Goal: Task Accomplishment & Management: Use online tool/utility

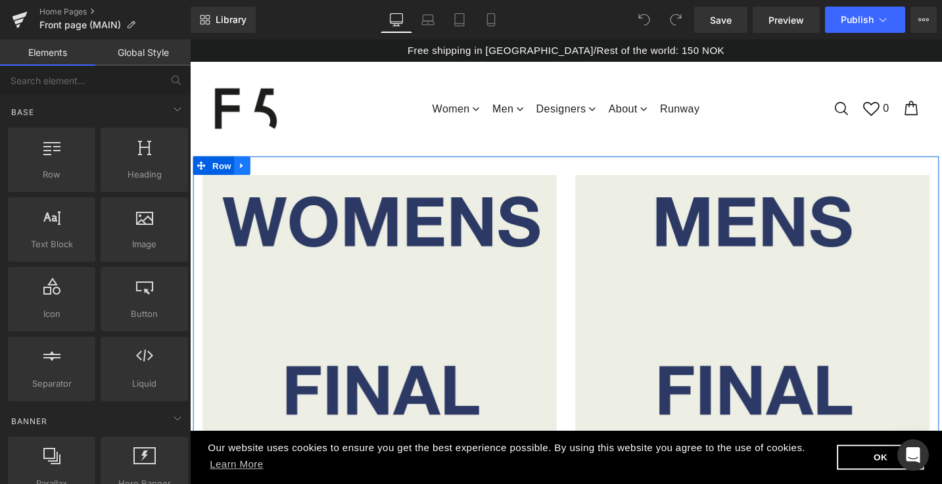
click at [244, 170] on icon at bounding box center [244, 173] width 3 height 6
click at [279, 168] on icon at bounding box center [279, 172] width 9 height 9
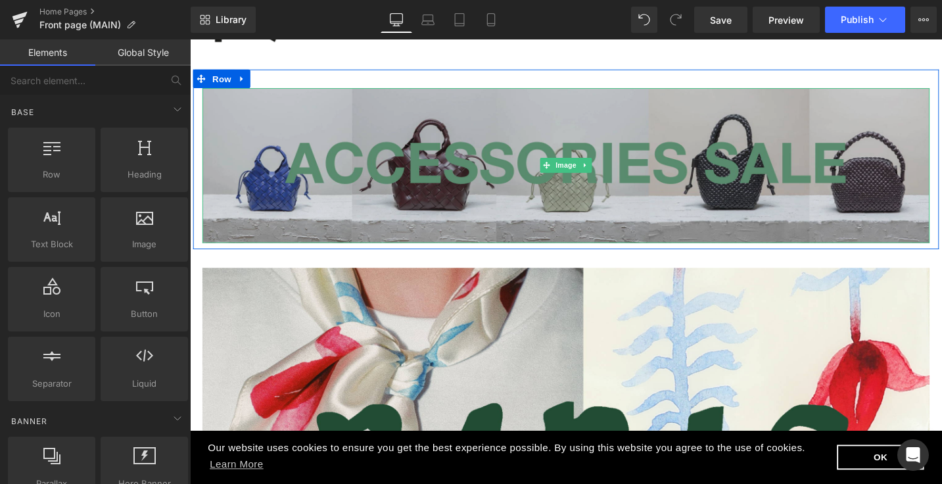
scroll to position [93, 0]
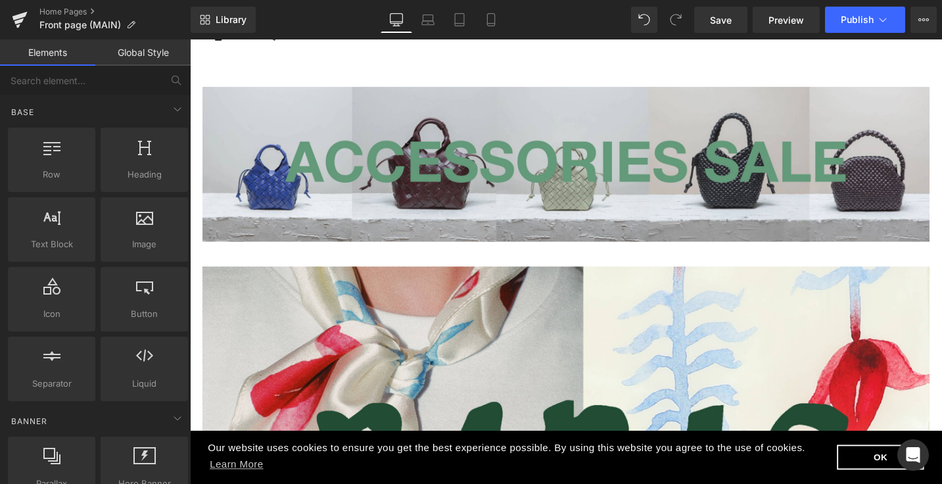
click at [243, 76] on icon at bounding box center [240, 80] width 7 height 8
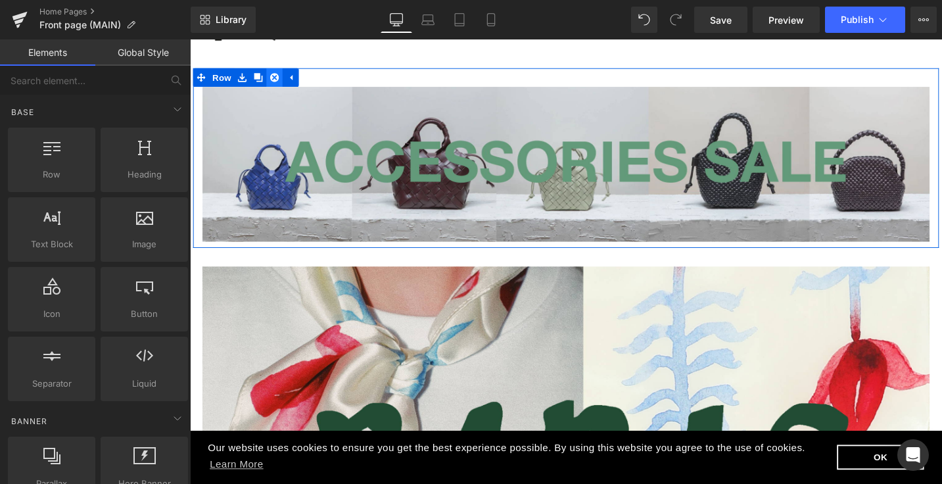
click at [282, 75] on icon at bounding box center [279, 79] width 9 height 9
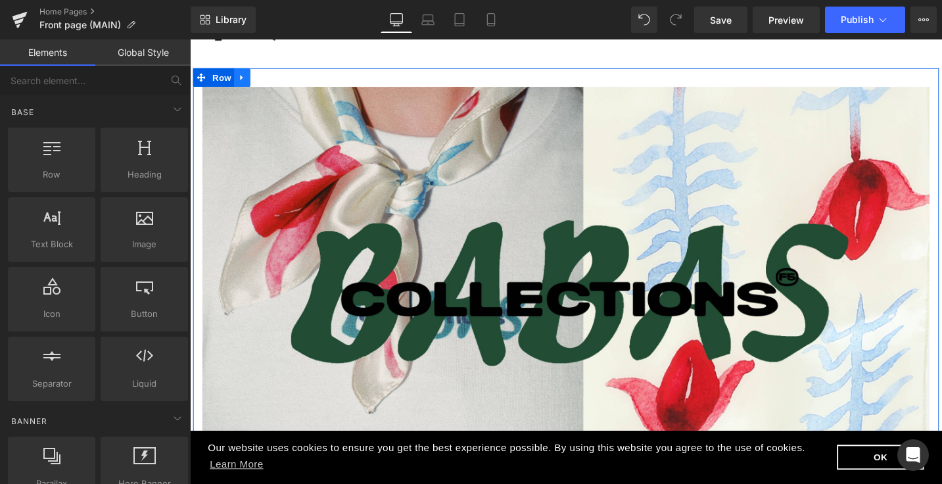
click at [246, 74] on icon at bounding box center [245, 79] width 9 height 10
click at [280, 75] on icon at bounding box center [279, 79] width 9 height 9
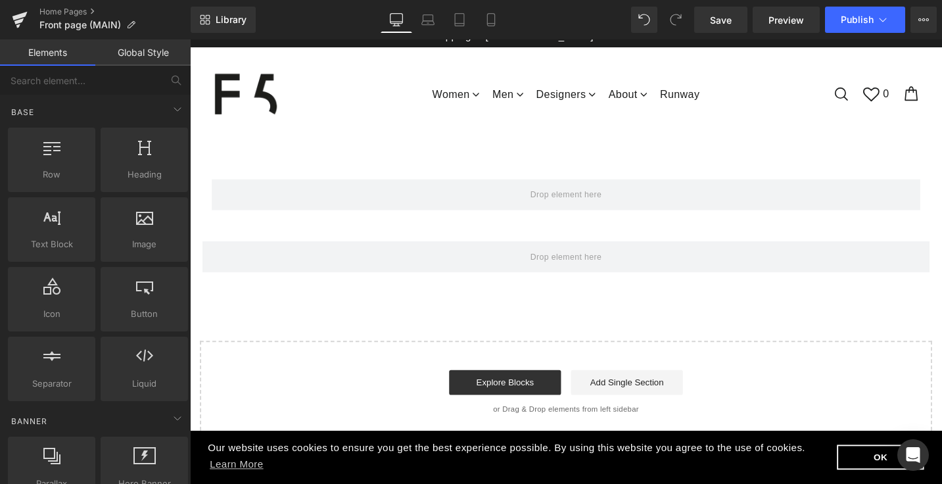
scroll to position [0, 0]
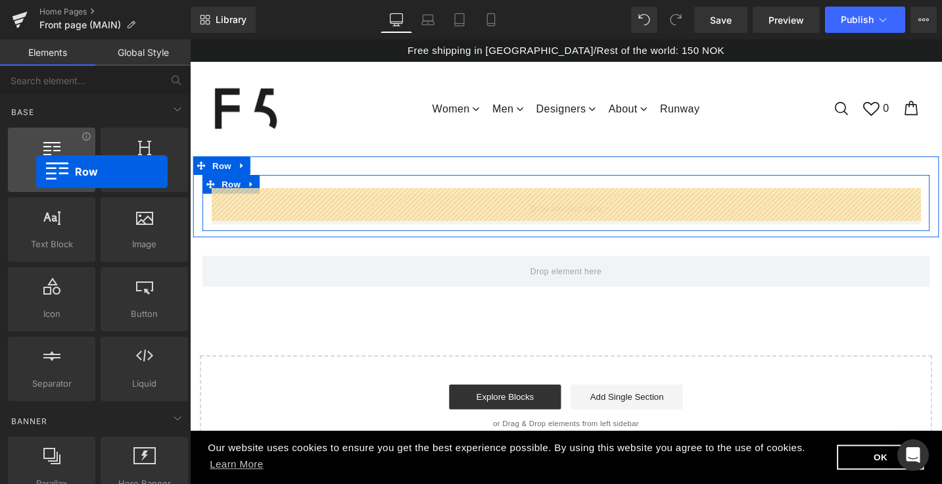
drag, startPoint x: 51, startPoint y: 176, endPoint x: 37, endPoint y: 172, distance: 14.5
click at [37, 172] on span "Row" at bounding box center [52, 175] width 80 height 14
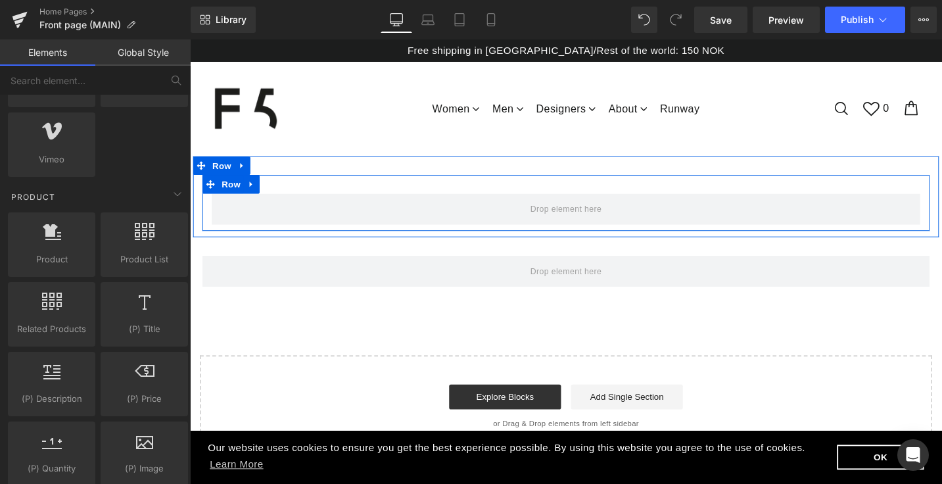
scroll to position [966, 0]
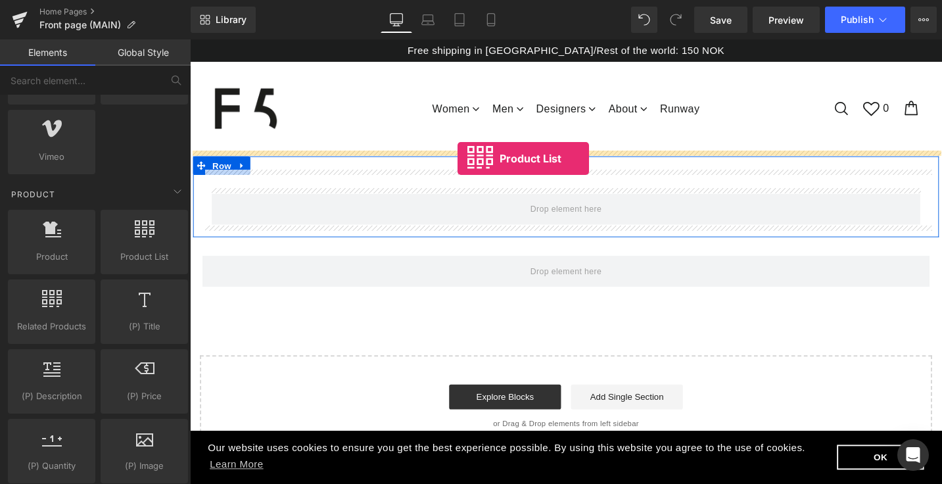
drag, startPoint x: 327, startPoint y: 283, endPoint x: 473, endPoint y: 166, distance: 187.0
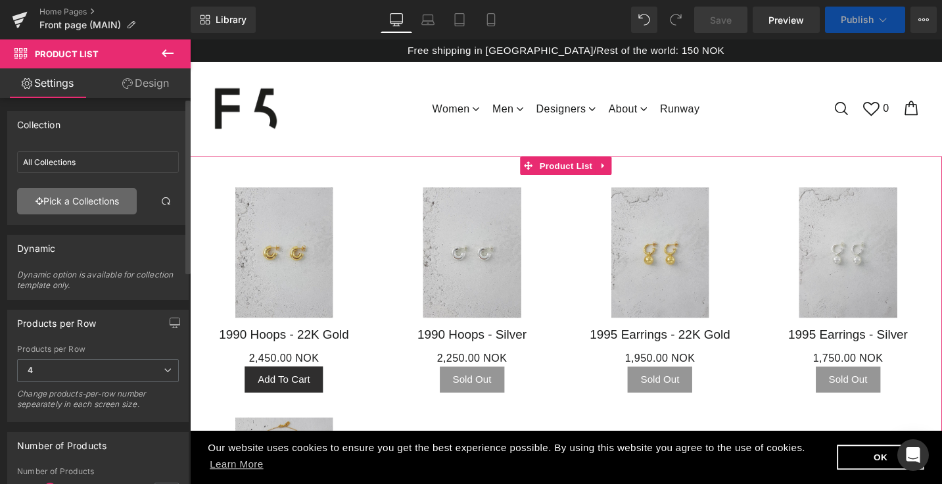
click at [100, 202] on link "Pick a Collections" at bounding box center [77, 201] width 120 height 26
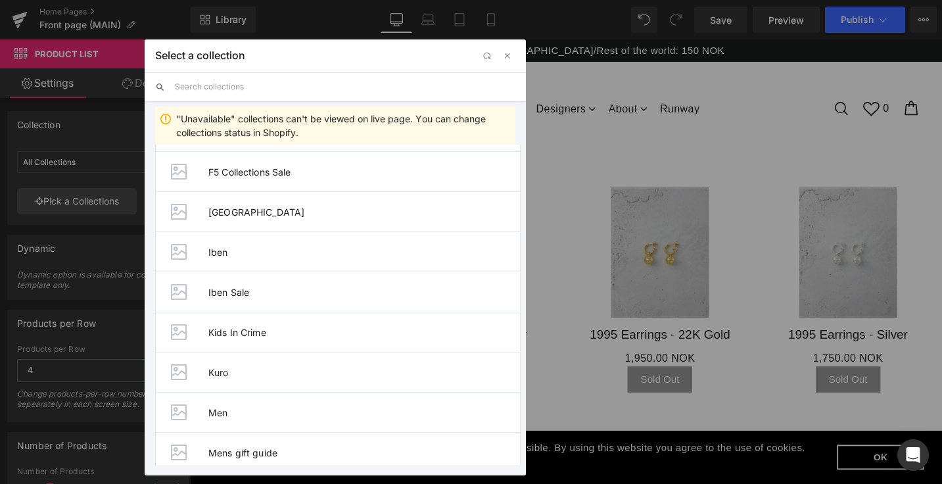
scroll to position [1006, 0]
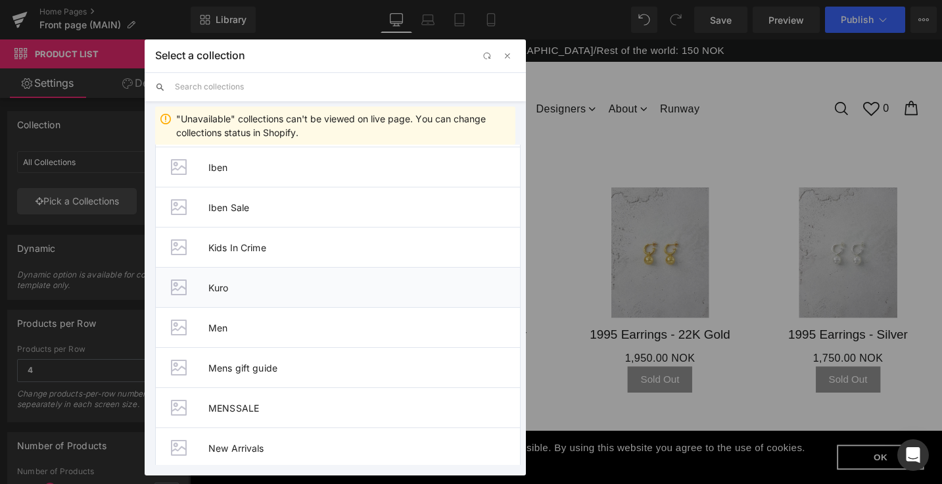
click at [214, 287] on span "Kuro" at bounding box center [364, 287] width 312 height 11
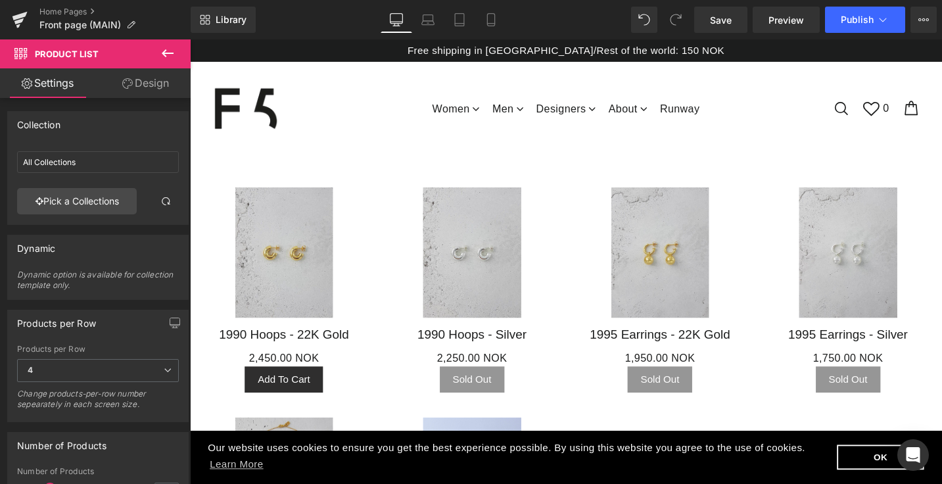
type input "Kuro"
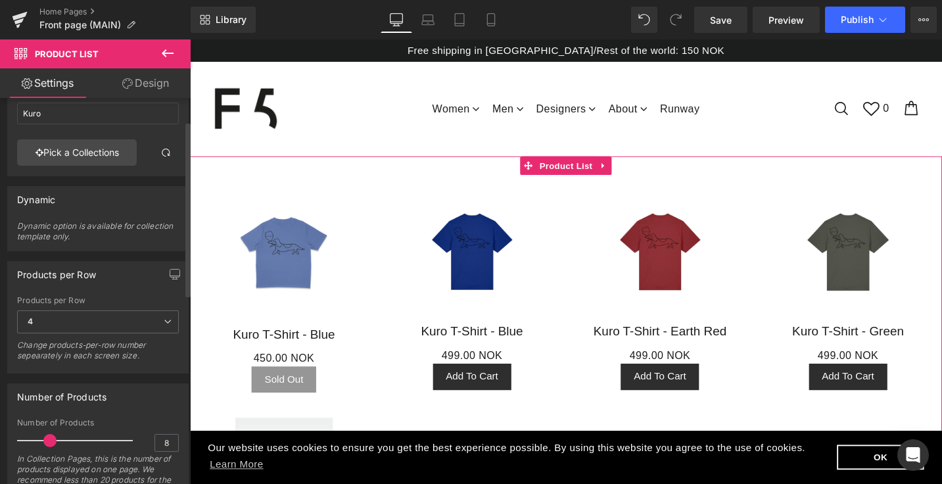
scroll to position [51, 0]
click at [160, 82] on link "Design" at bounding box center [145, 83] width 95 height 30
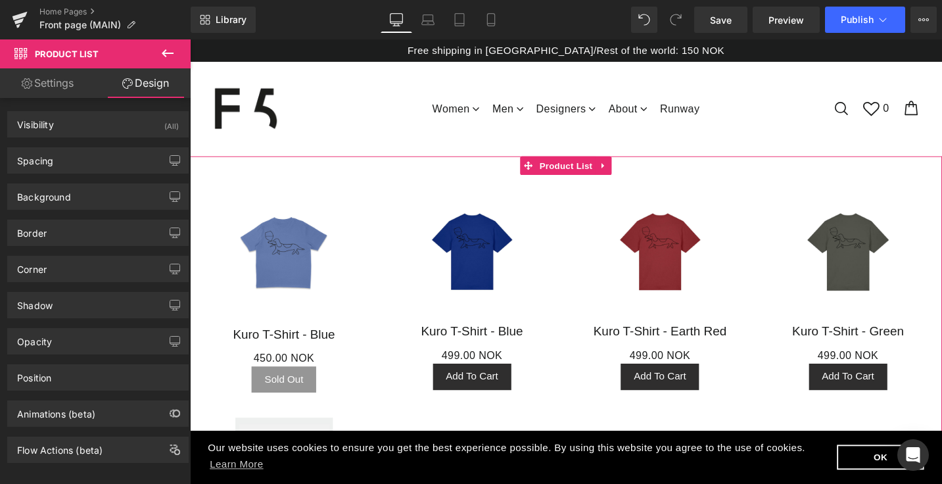
click at [72, 87] on link "Settings" at bounding box center [47, 83] width 95 height 30
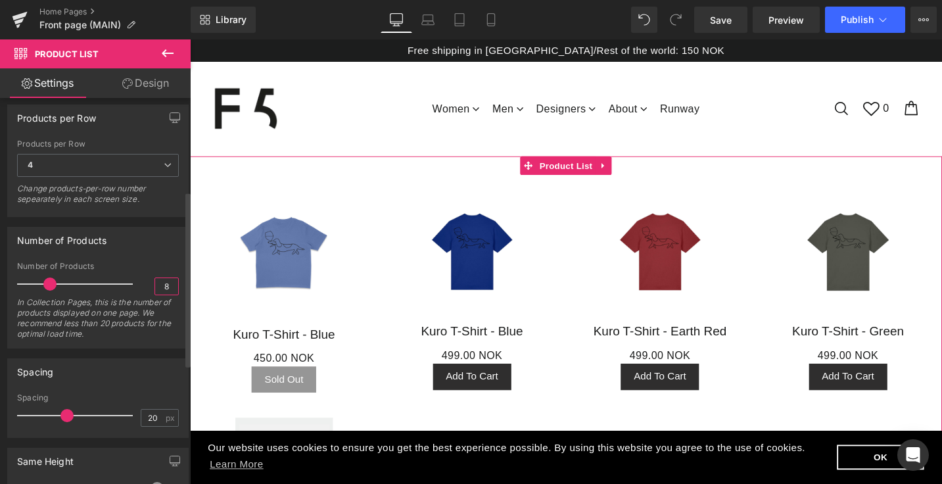
scroll to position [0, 0]
drag, startPoint x: 162, startPoint y: 290, endPoint x: 156, endPoint y: 289, distance: 6.6
click at [156, 289] on input "8" at bounding box center [166, 286] width 23 height 16
drag, startPoint x: 156, startPoint y: 289, endPoint x: 167, endPoint y: 289, distance: 11.2
click at [167, 289] on input "8" at bounding box center [166, 286] width 23 height 16
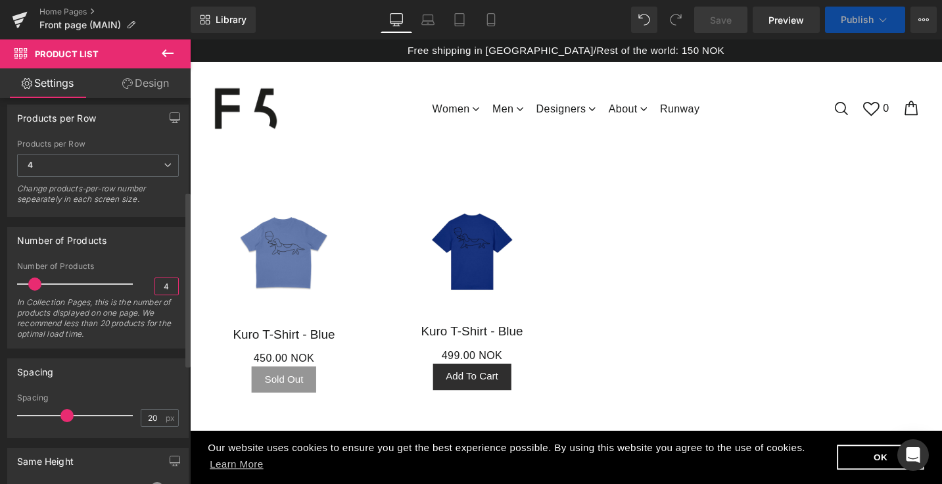
type input "4"
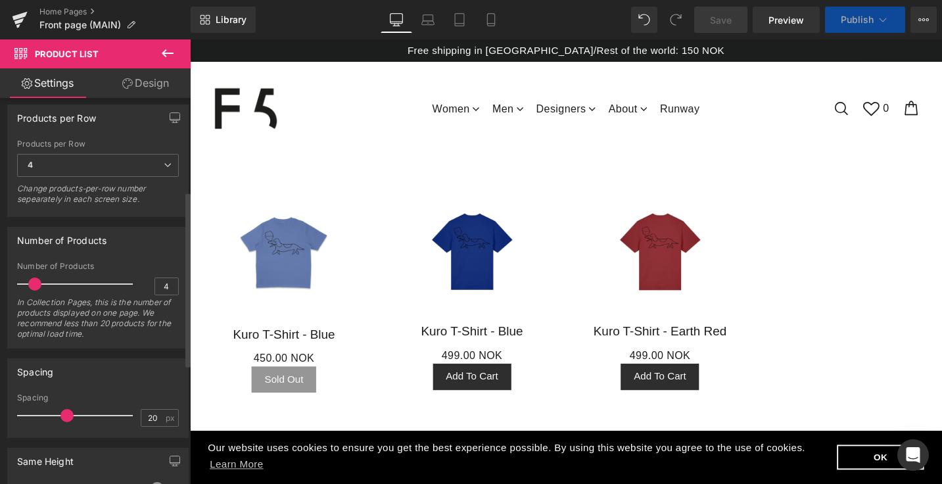
click at [170, 256] on div "Number of Products 4 Number of Products 4 In Collection Pages, this is the numb…" at bounding box center [97, 288] width 181 height 122
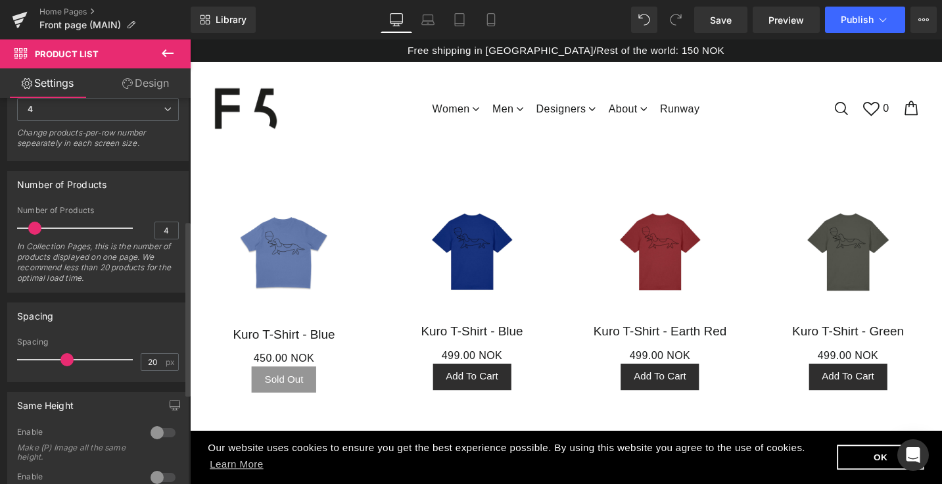
scroll to position [272, 0]
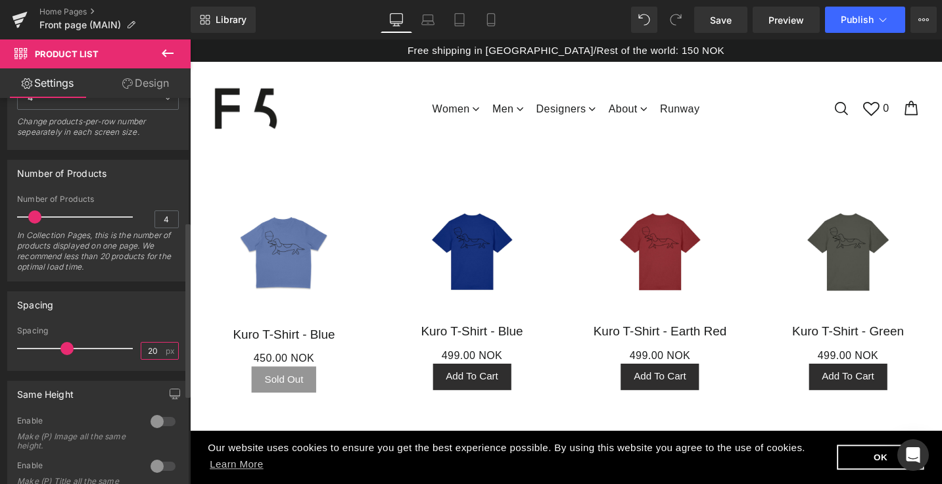
drag, startPoint x: 150, startPoint y: 350, endPoint x: 139, endPoint y: 350, distance: 10.5
click at [141, 350] on input "20" at bounding box center [152, 350] width 23 height 16
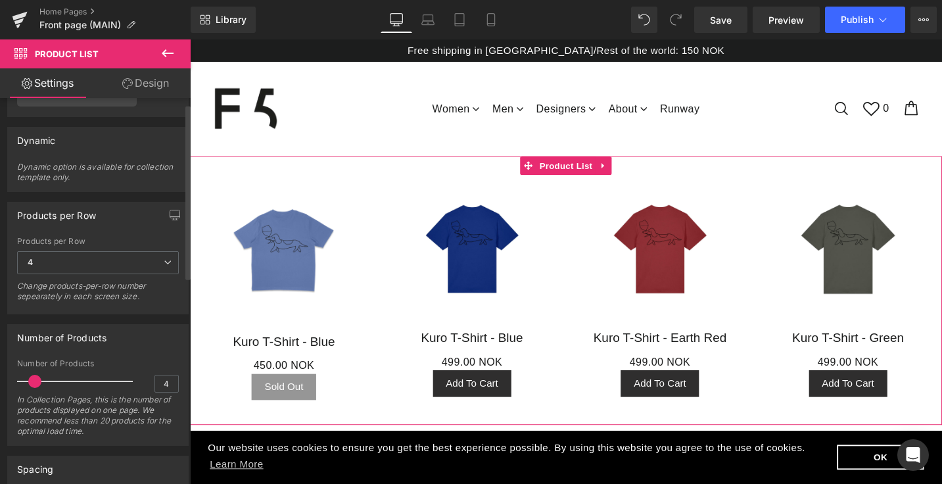
scroll to position [12, 0]
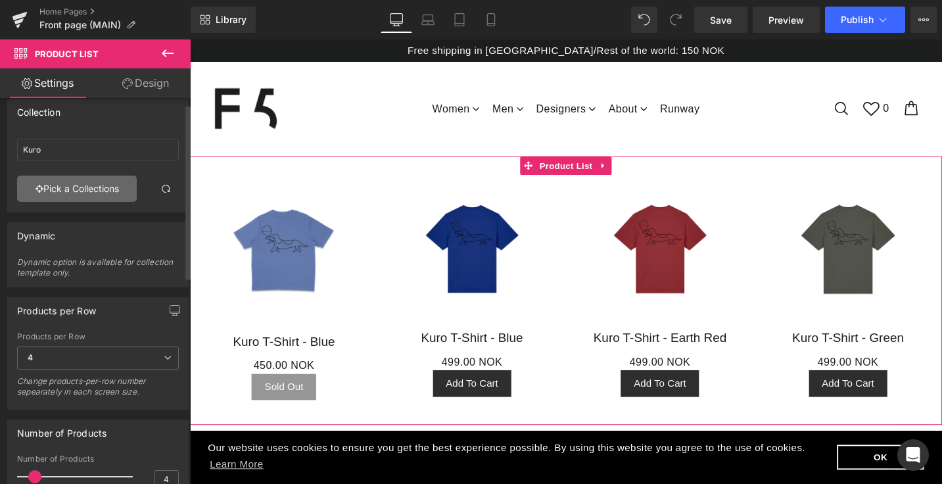
type input "0"
click at [97, 184] on link "Pick a Collections" at bounding box center [77, 188] width 120 height 26
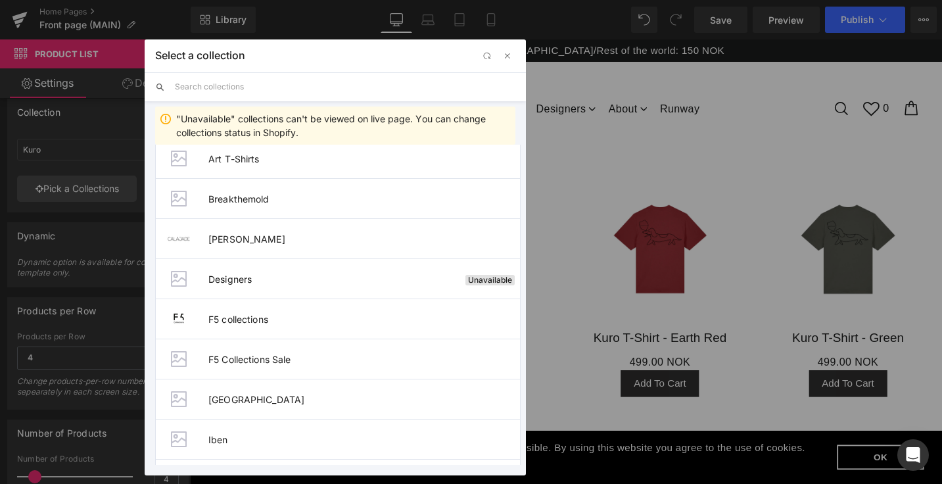
scroll to position [735, 0]
click at [511, 56] on span "button" at bounding box center [507, 56] width 11 height 11
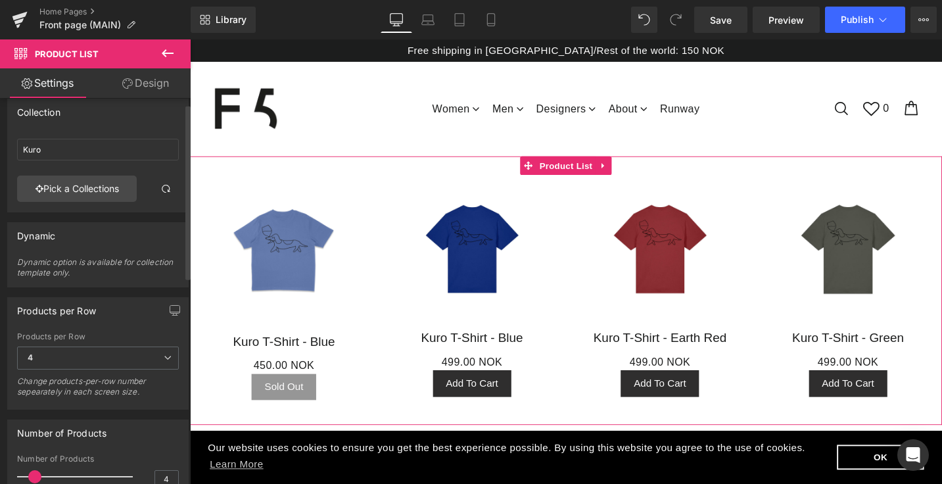
scroll to position [0, 0]
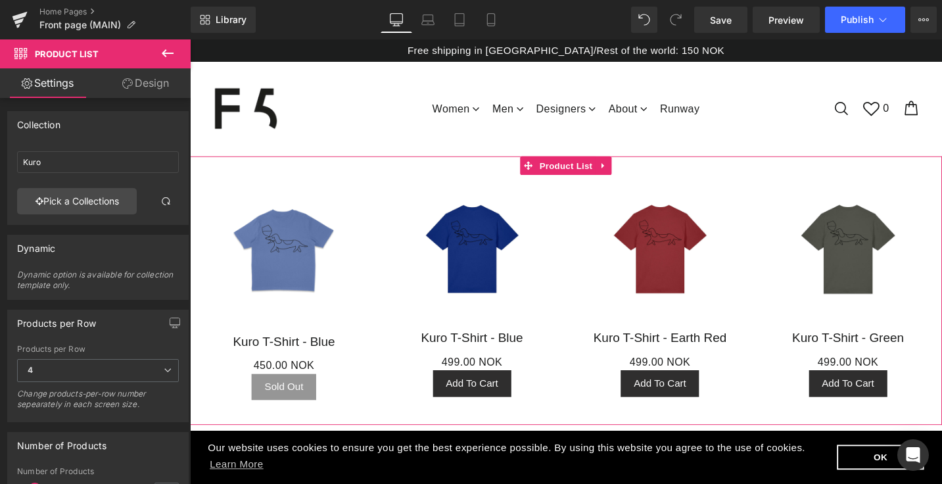
click at [144, 89] on link "Design" at bounding box center [145, 83] width 95 height 30
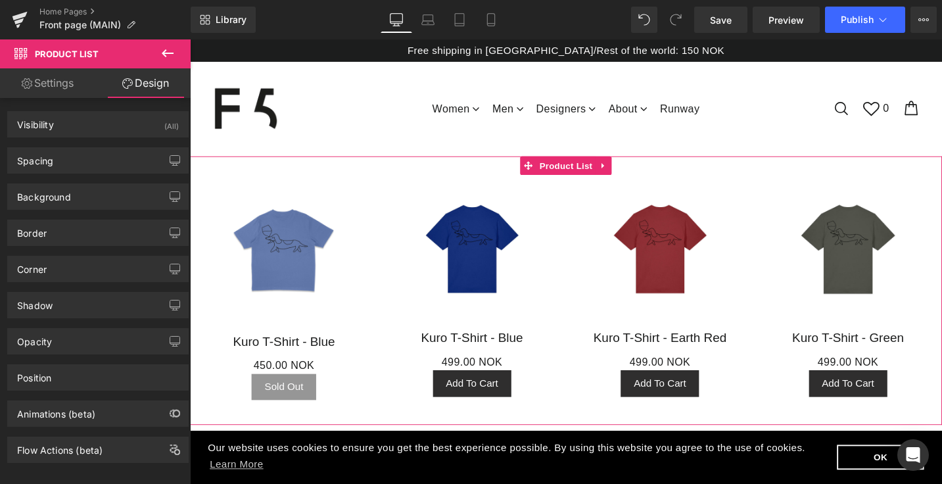
click at [59, 93] on link "Settings" at bounding box center [47, 83] width 95 height 30
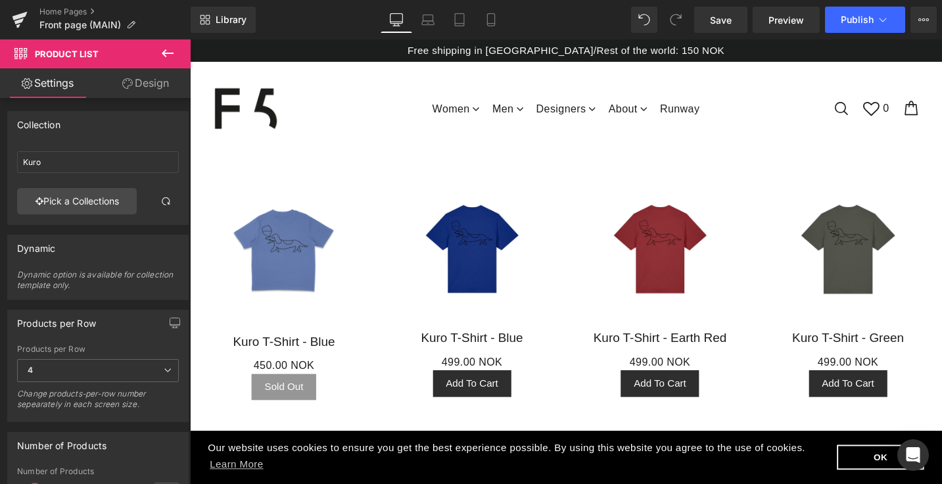
click at [172, 59] on icon at bounding box center [168, 53] width 16 height 16
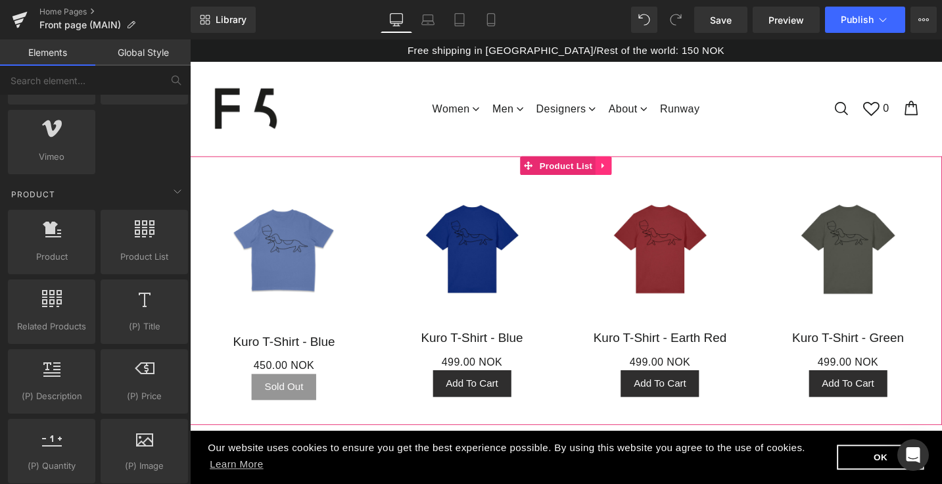
click at [627, 163] on link at bounding box center [627, 173] width 17 height 20
click at [635, 168] on icon at bounding box center [636, 172] width 9 height 9
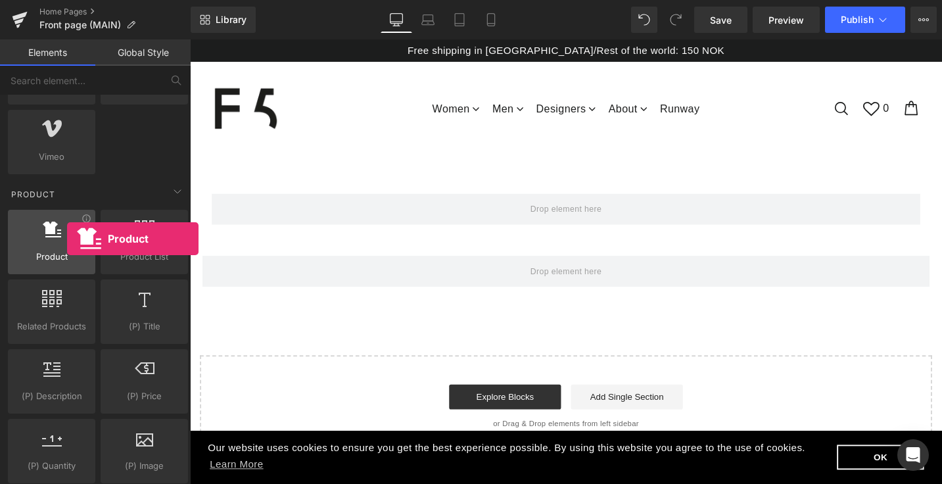
click at [67, 239] on div at bounding box center [52, 235] width 80 height 30
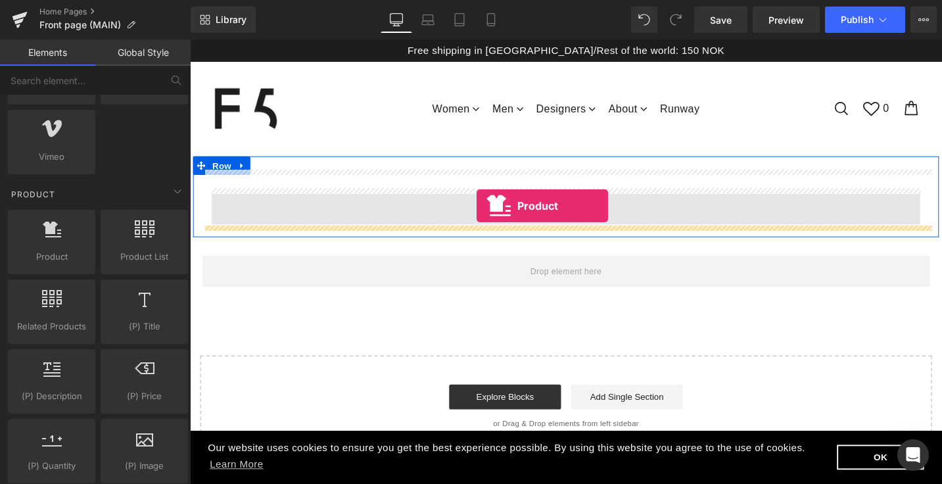
drag, startPoint x: 245, startPoint y: 283, endPoint x: 492, endPoint y: 214, distance: 257.2
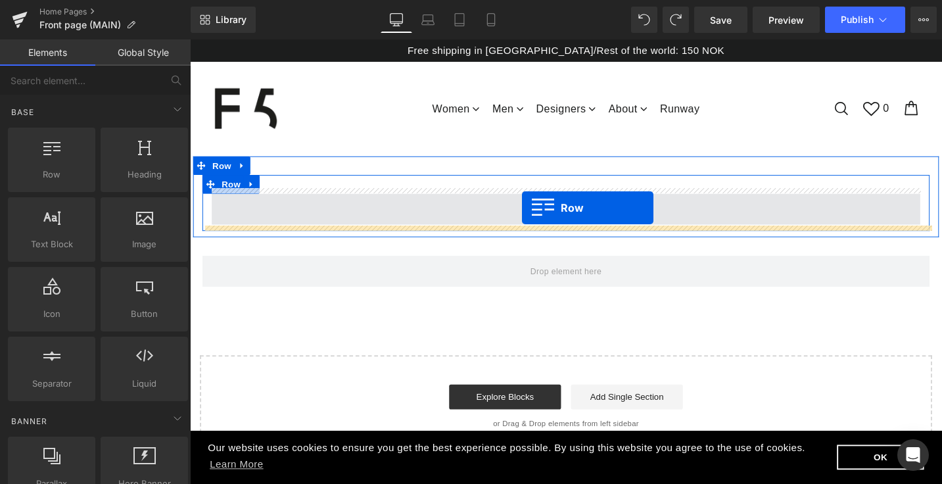
drag, startPoint x: 244, startPoint y: 206, endPoint x: 541, endPoint y: 218, distance: 297.3
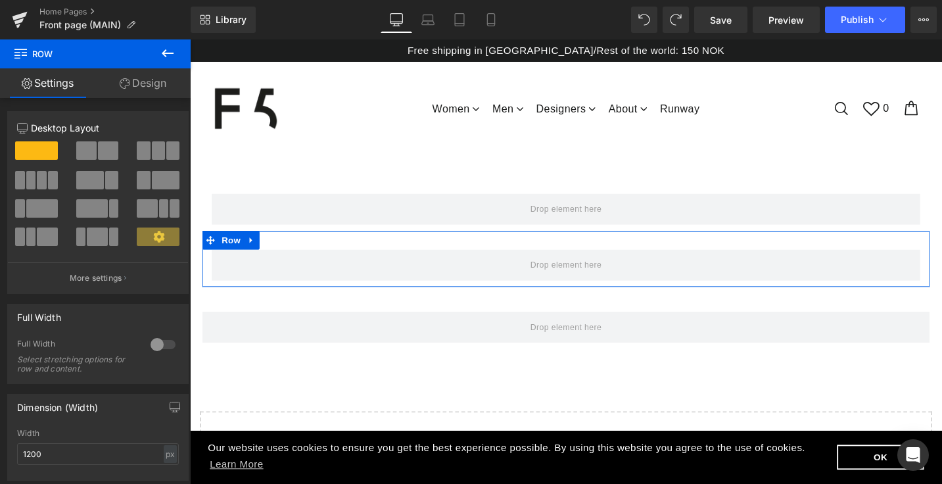
click at [45, 185] on button at bounding box center [37, 180] width 44 height 18
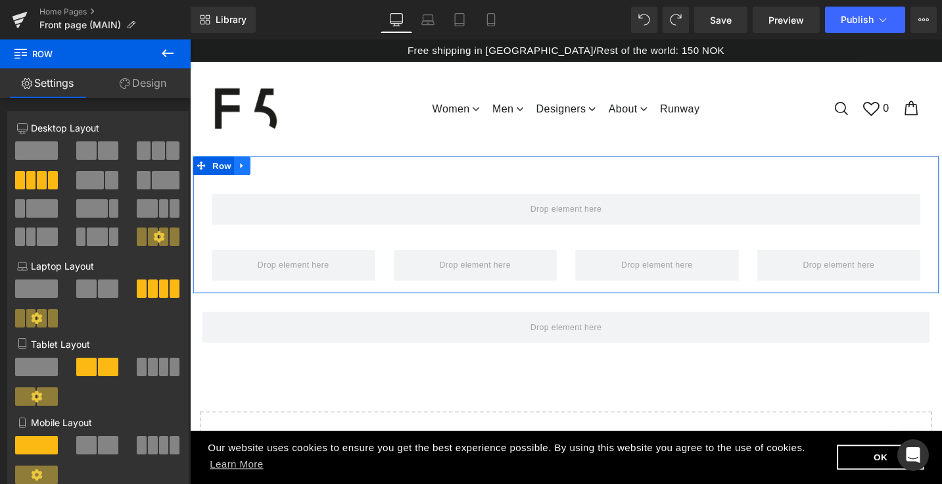
click at [241, 170] on icon at bounding box center [245, 173] width 9 height 10
click at [281, 168] on icon at bounding box center [279, 172] width 9 height 9
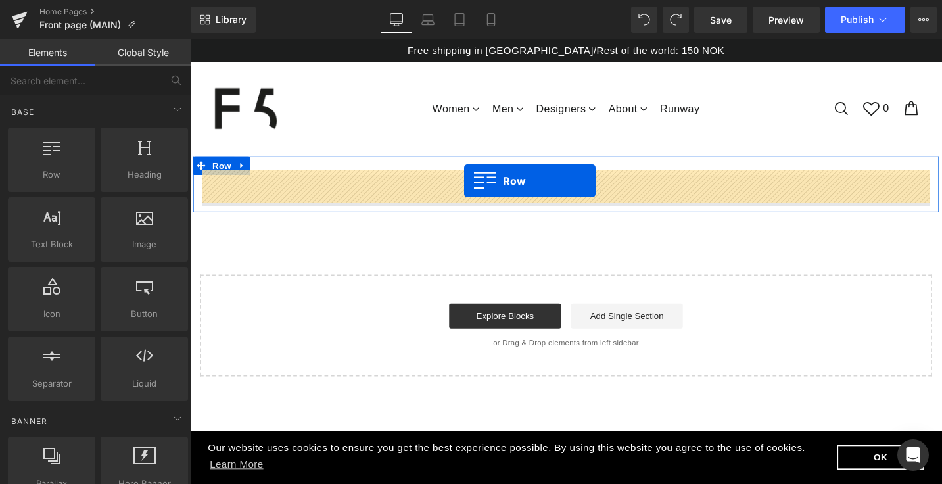
drag, startPoint x: 257, startPoint y: 205, endPoint x: 480, endPoint y: 189, distance: 223.4
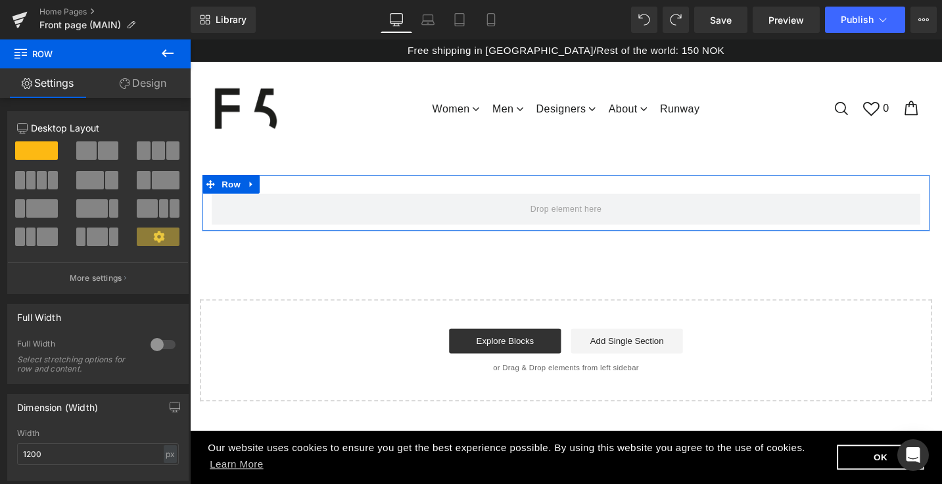
click at [41, 181] on span at bounding box center [42, 180] width 10 height 18
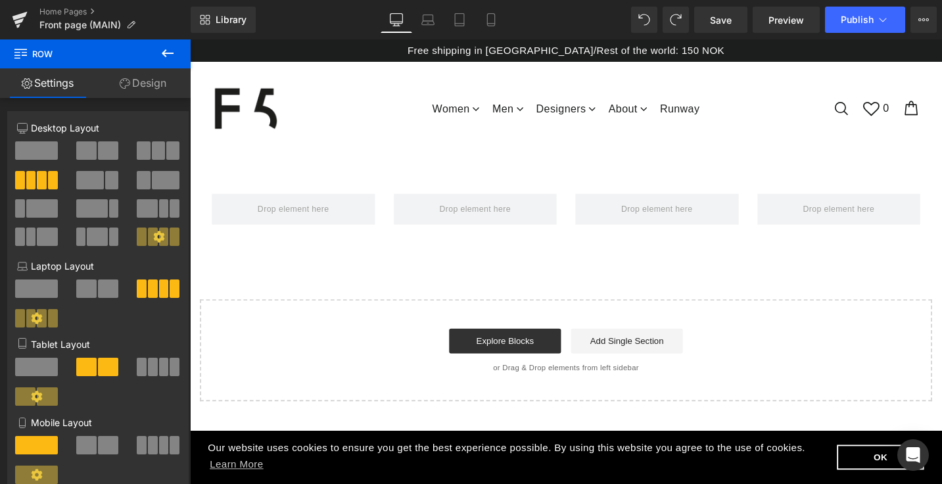
click at [165, 51] on icon at bounding box center [168, 53] width 12 height 8
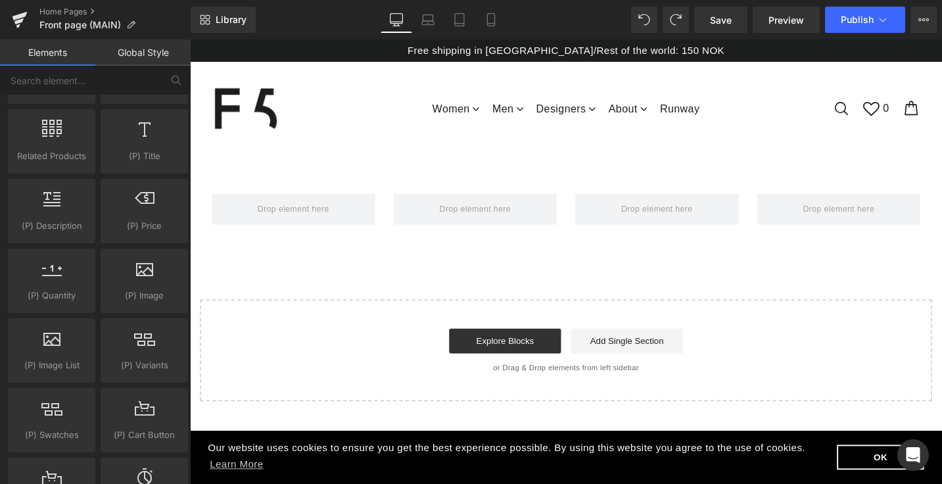
scroll to position [1042, 0]
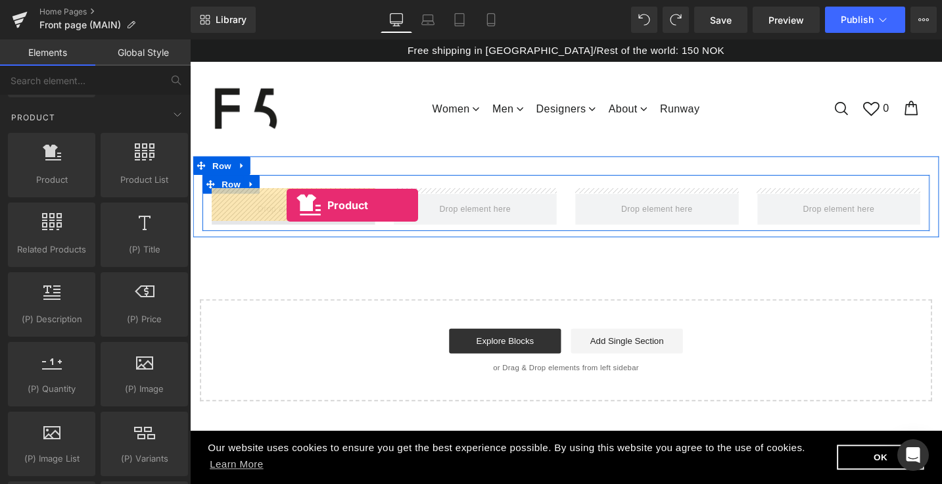
drag, startPoint x: 261, startPoint y: 196, endPoint x: 292, endPoint y: 215, distance: 36.3
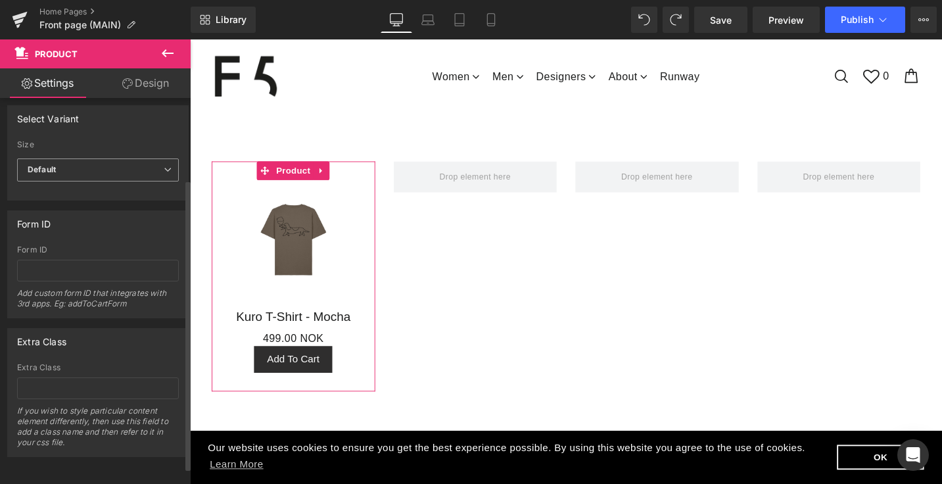
scroll to position [0, 0]
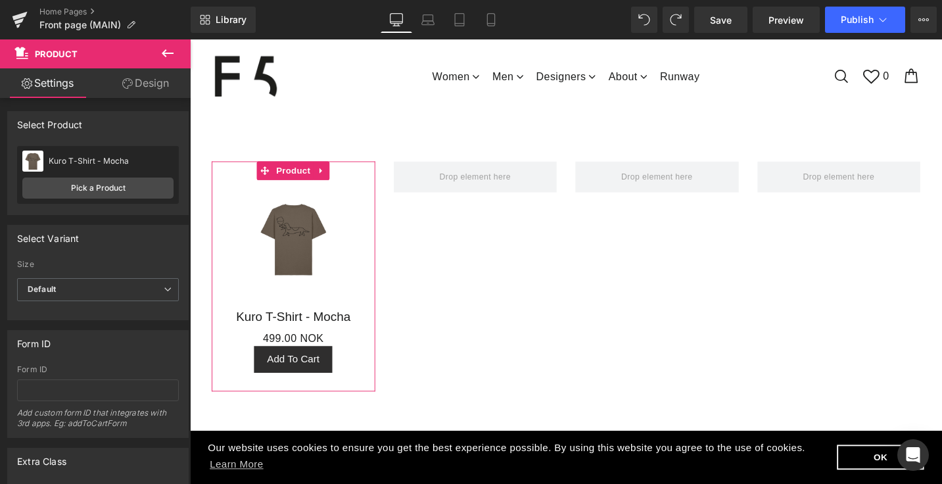
click at [145, 72] on link "Design" at bounding box center [145, 83] width 95 height 30
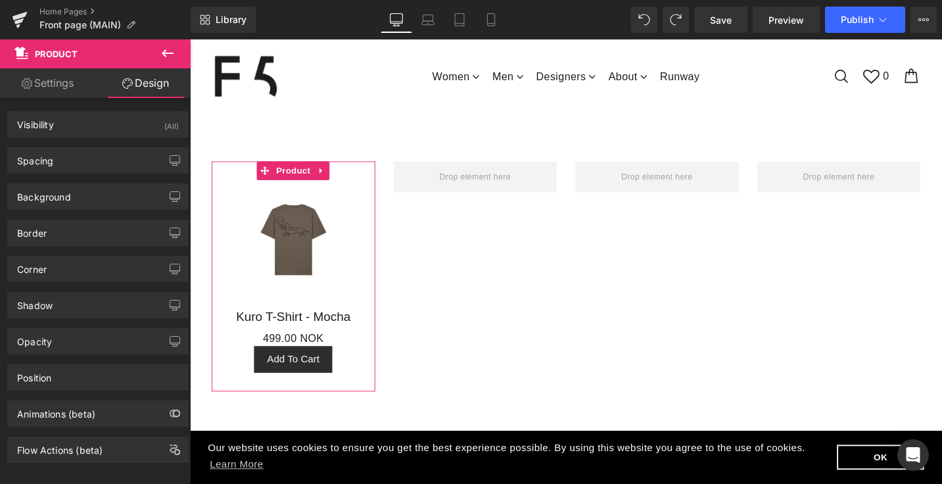
click at [55, 89] on link "Settings" at bounding box center [47, 83] width 95 height 30
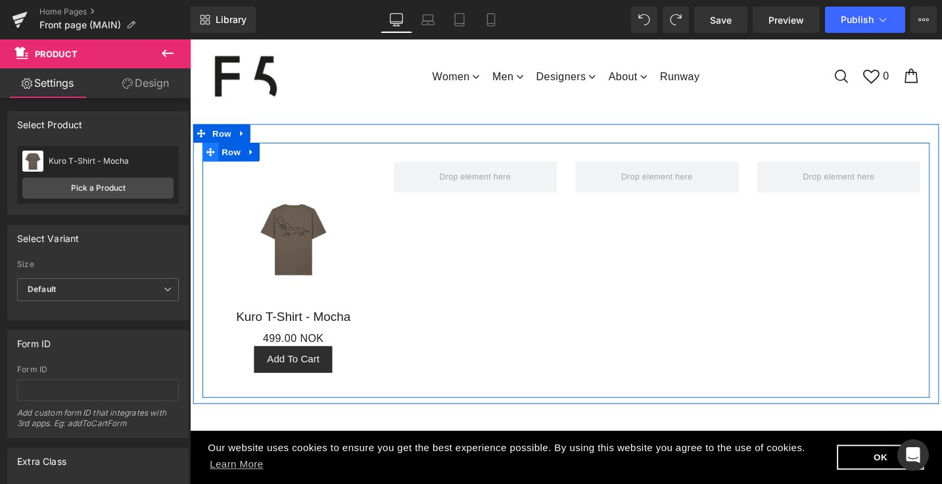
click at [212, 154] on icon at bounding box center [211, 158] width 9 height 9
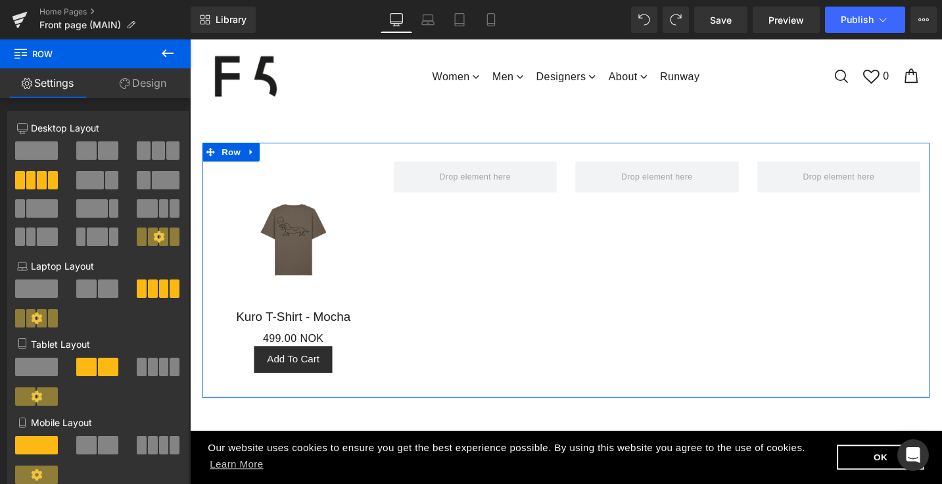
click at [100, 152] on span at bounding box center [108, 150] width 20 height 18
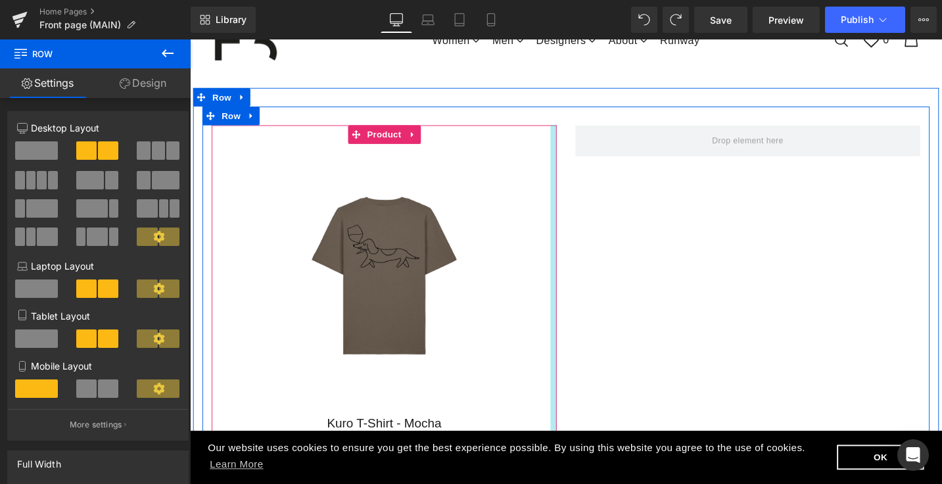
scroll to position [72, 0]
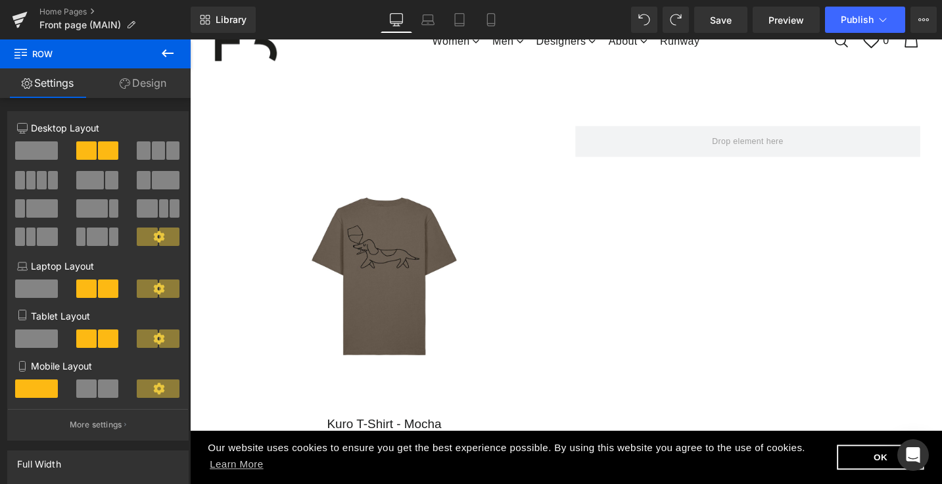
click at [162, 58] on icon at bounding box center [168, 53] width 16 height 16
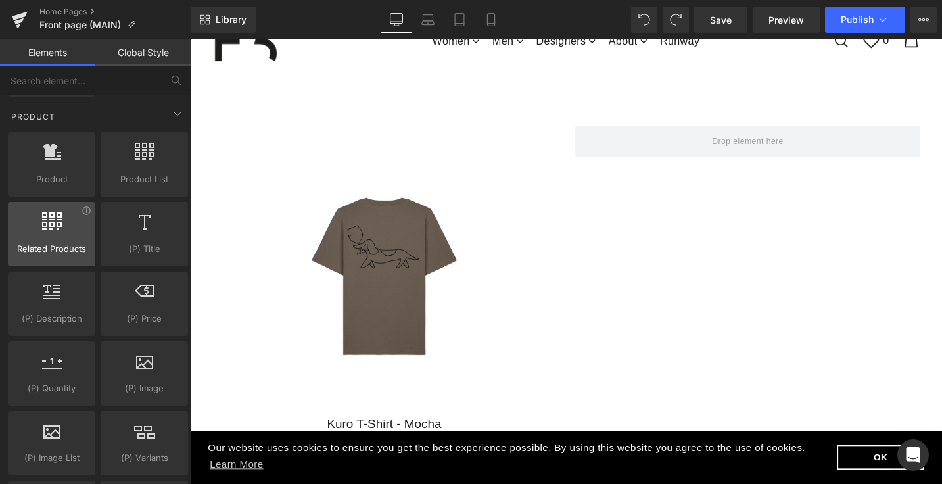
scroll to position [1044, 0]
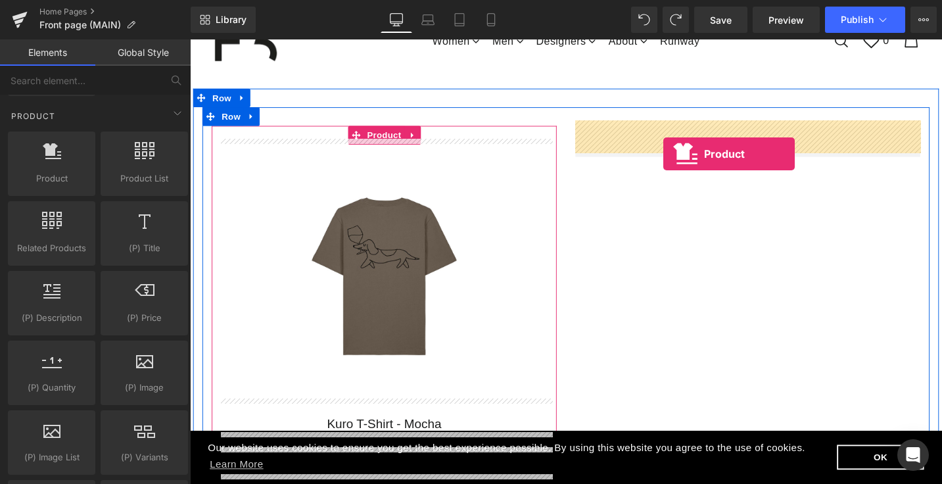
drag, startPoint x: 237, startPoint y: 220, endPoint x: 691, endPoint y: 160, distance: 457.4
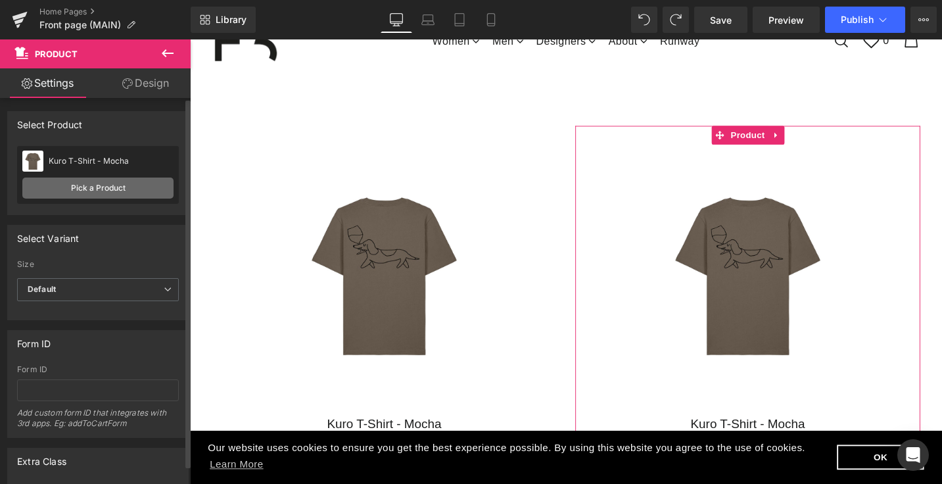
click at [135, 191] on link "Pick a Product" at bounding box center [97, 187] width 151 height 21
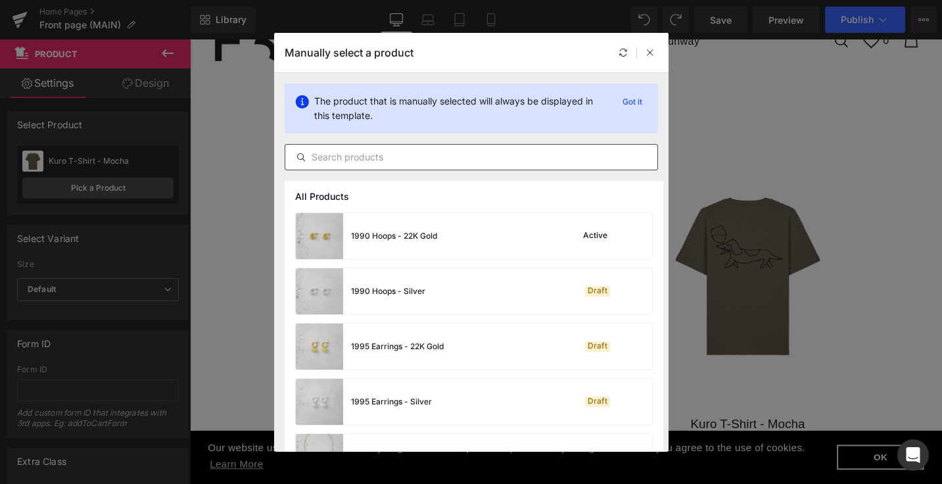
click at [410, 157] on input "text" at bounding box center [471, 157] width 372 height 16
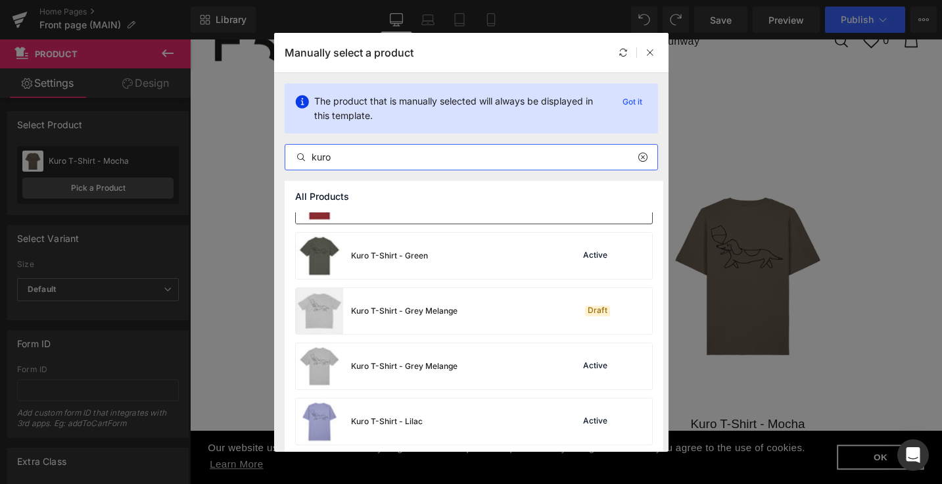
scroll to position [149, 0]
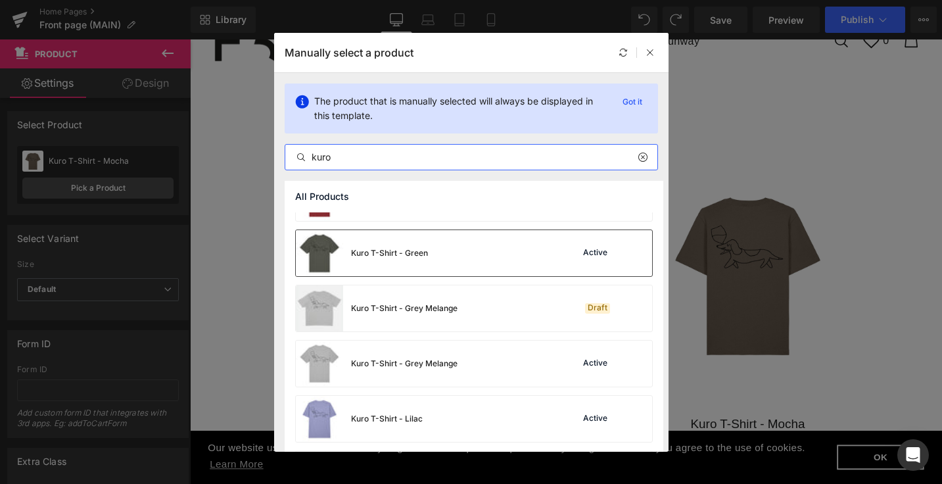
type input "kuro"
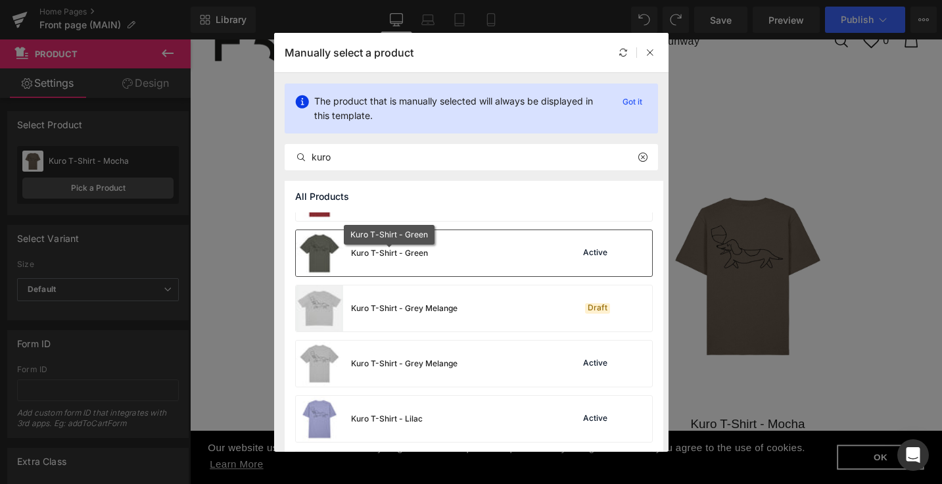
click at [398, 255] on div "Kuro T-Shirt - Green" at bounding box center [389, 253] width 77 height 12
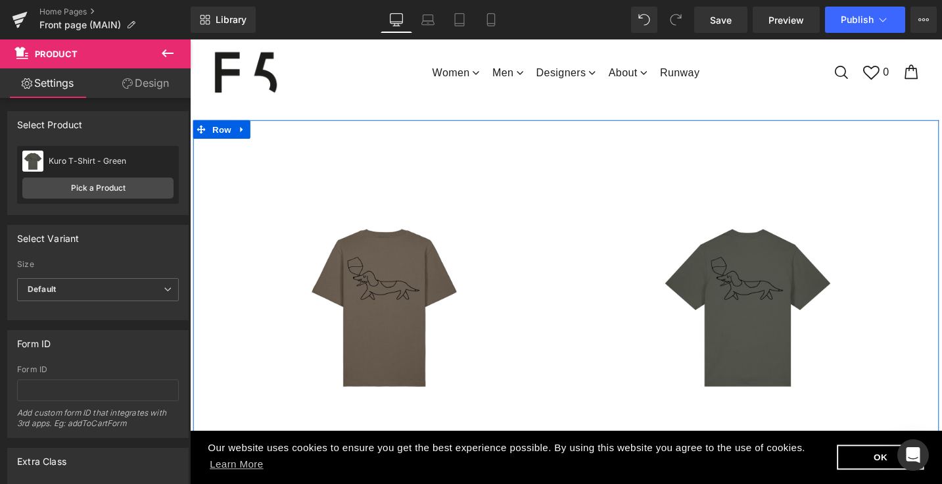
scroll to position [53, 0]
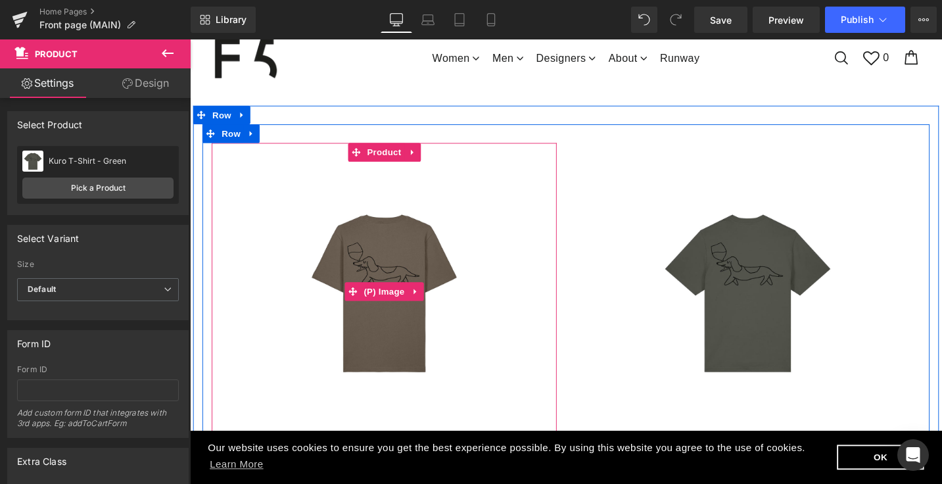
click at [348, 183] on img at bounding box center [395, 306] width 211 height 275
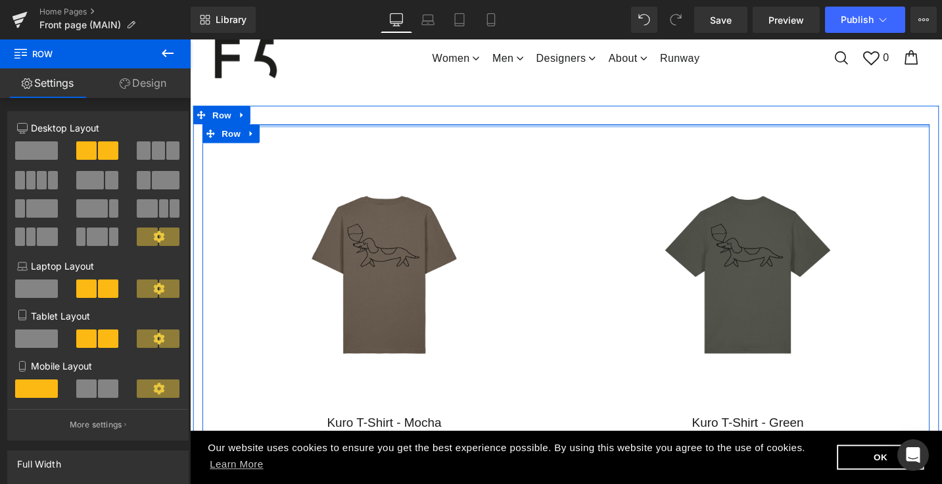
drag, startPoint x: 546, startPoint y: 124, endPoint x: 551, endPoint y: 91, distance: 32.6
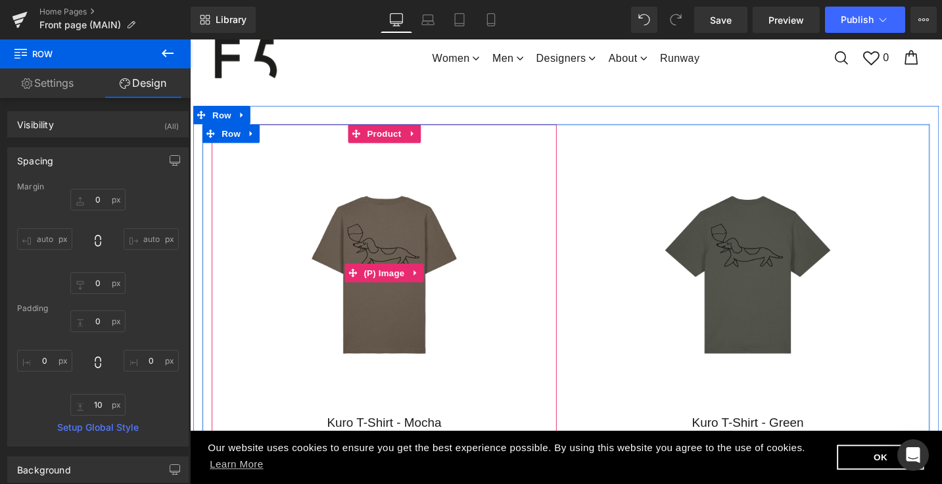
click at [247, 263] on div "Sale Off" at bounding box center [396, 286] width 352 height 275
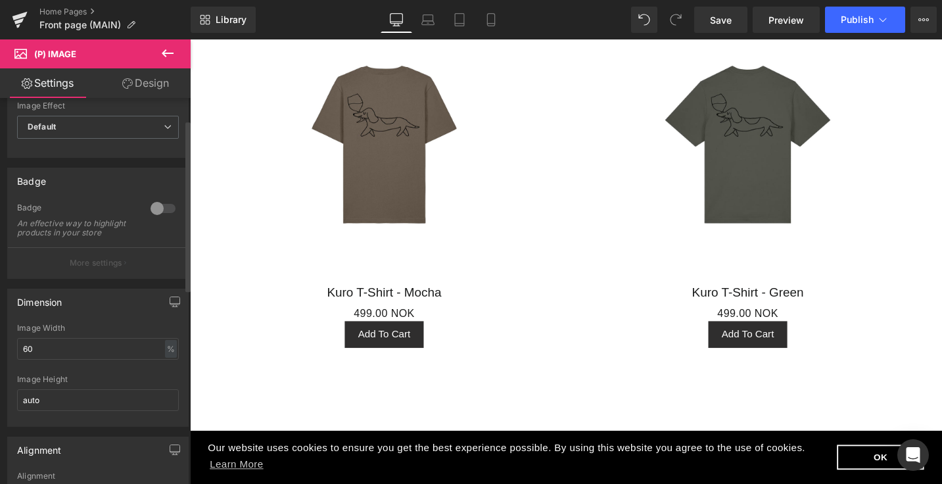
scroll to position [51, 0]
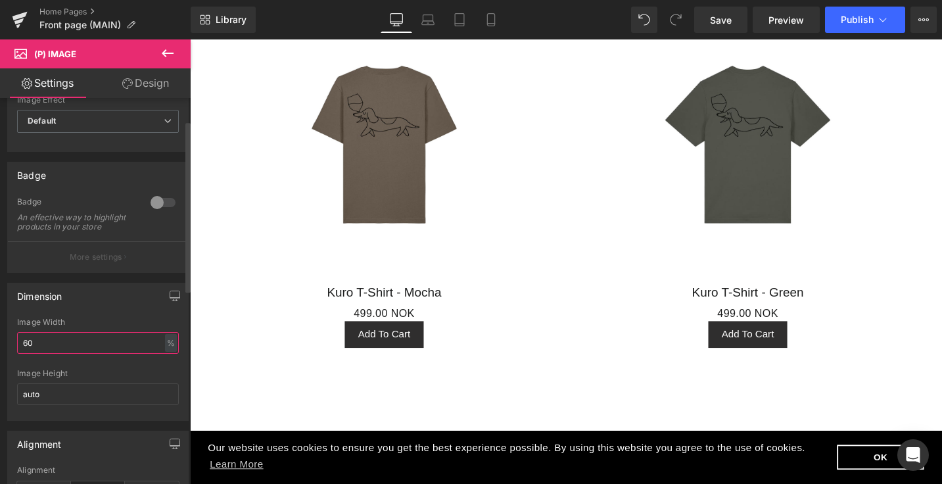
click at [48, 353] on input "60" at bounding box center [98, 343] width 162 height 22
type input "100"
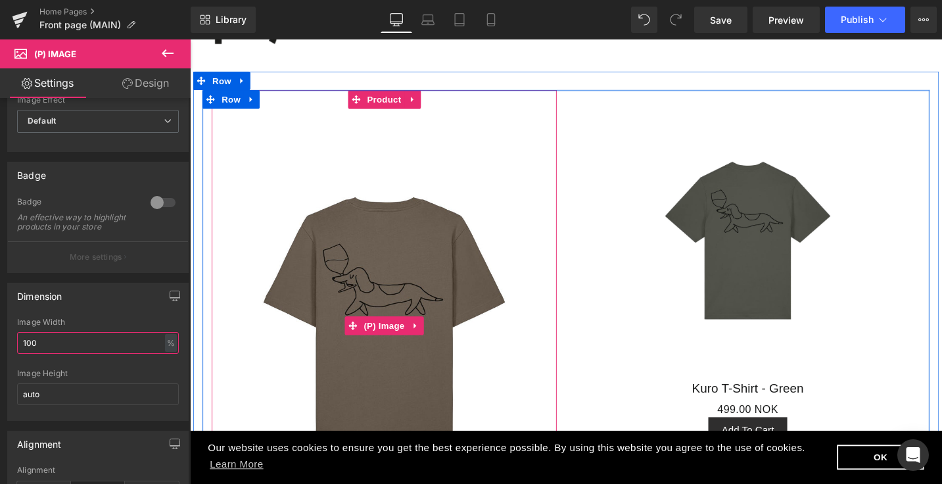
scroll to position [60, 0]
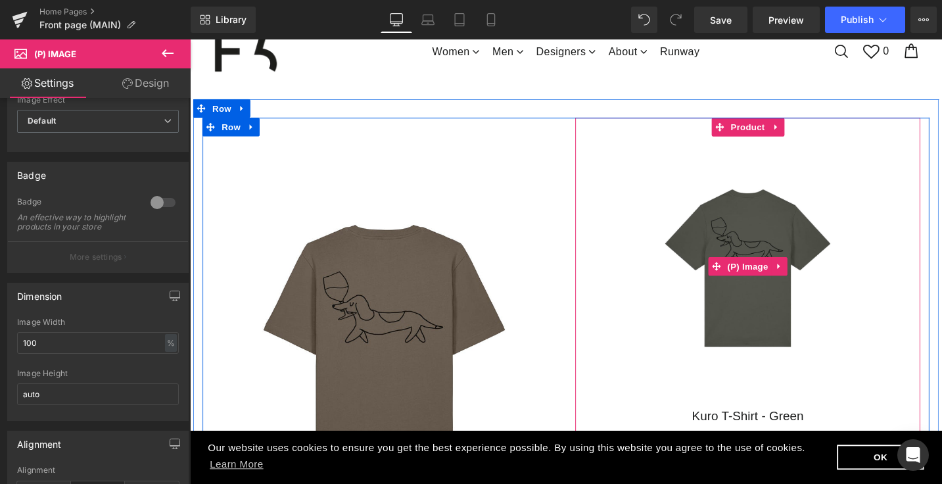
click at [941, 245] on div "Sale Off" at bounding box center [780, 279] width 352 height 275
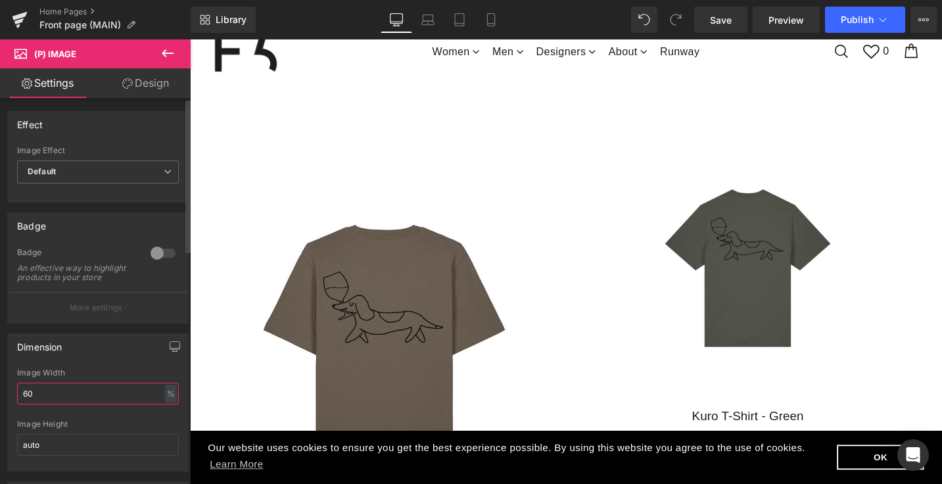
click at [80, 398] on input "60" at bounding box center [98, 394] width 162 height 22
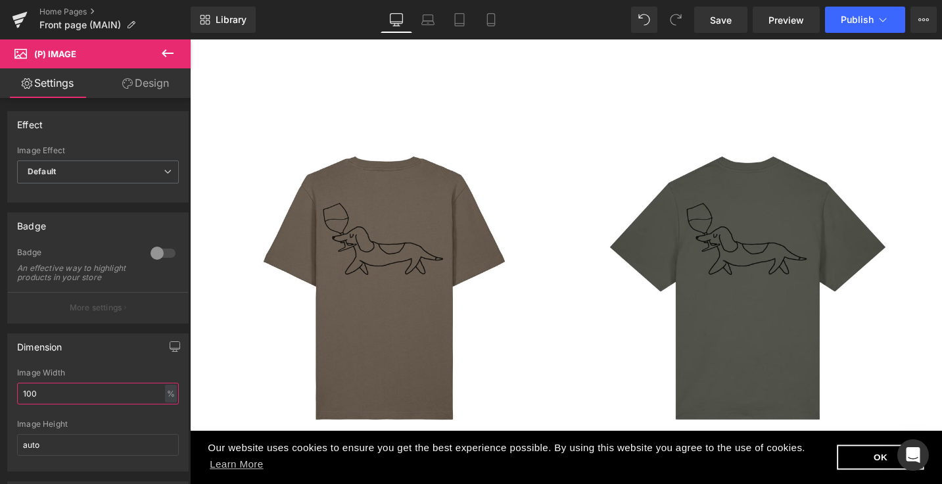
scroll to position [0, 0]
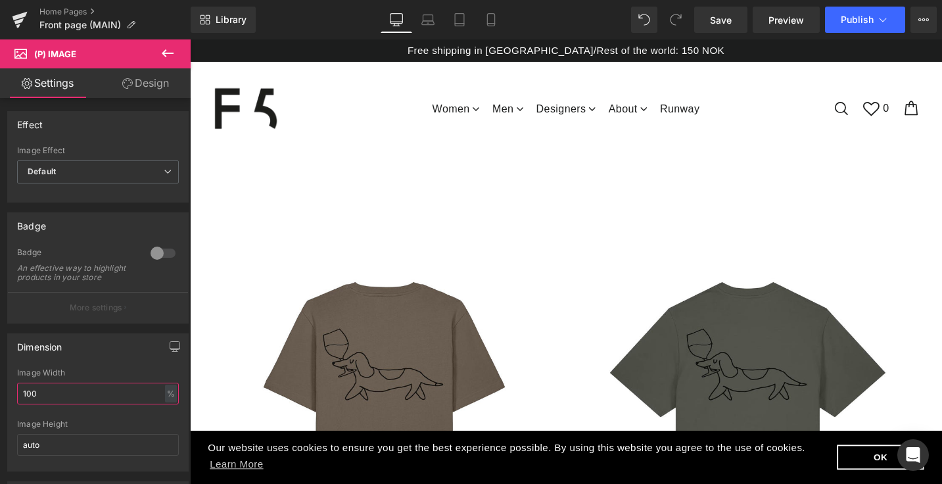
type input "100"
click at [164, 44] on button at bounding box center [168, 53] width 46 height 29
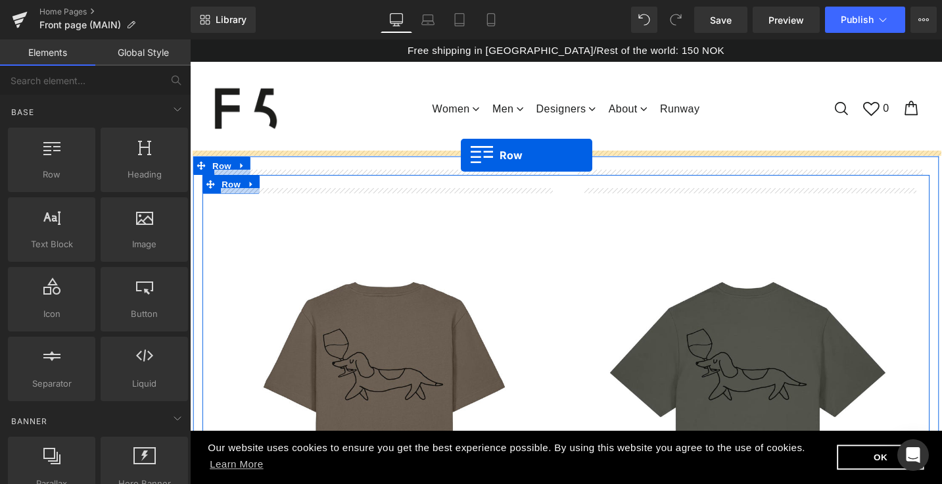
drag, startPoint x: 244, startPoint y: 202, endPoint x: 477, endPoint y: 162, distance: 236.2
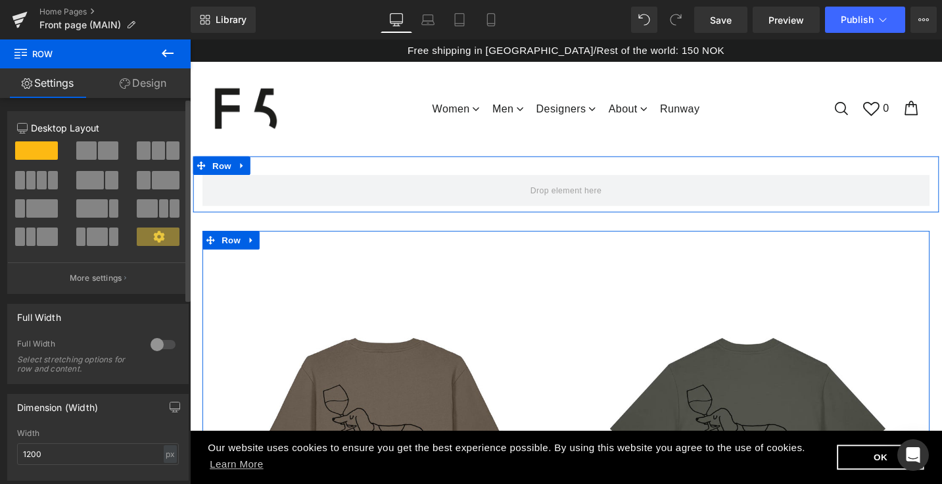
drag, startPoint x: 101, startPoint y: 157, endPoint x: 87, endPoint y: 145, distance: 18.1
click at [87, 145] on button at bounding box center [98, 150] width 44 height 18
click at [87, 145] on span at bounding box center [86, 150] width 20 height 18
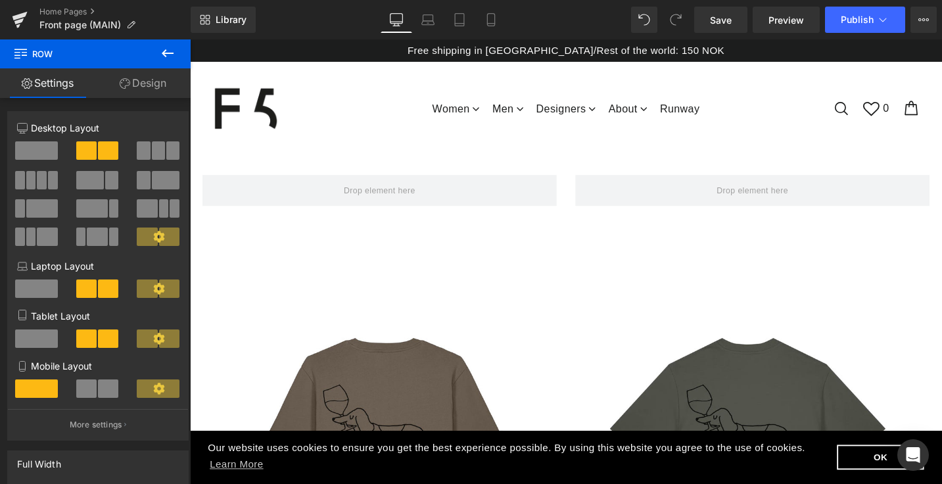
click at [167, 51] on icon at bounding box center [168, 53] width 16 height 16
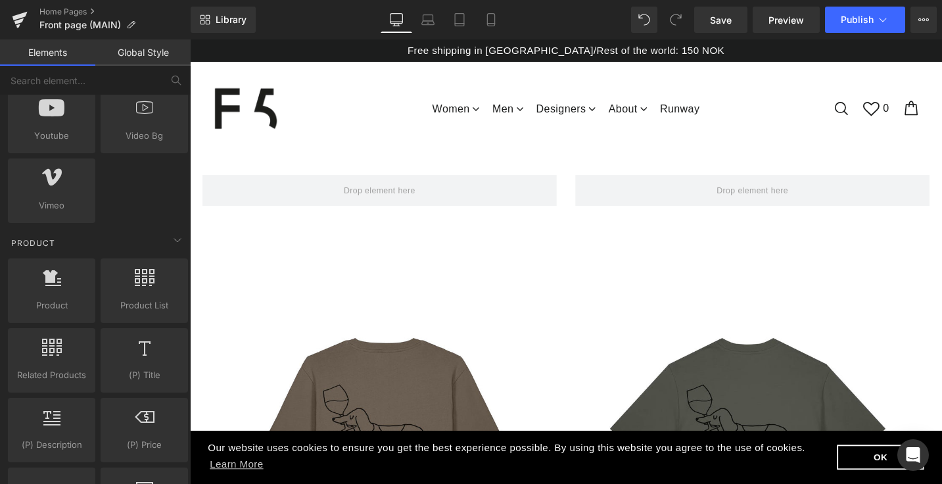
scroll to position [1034, 0]
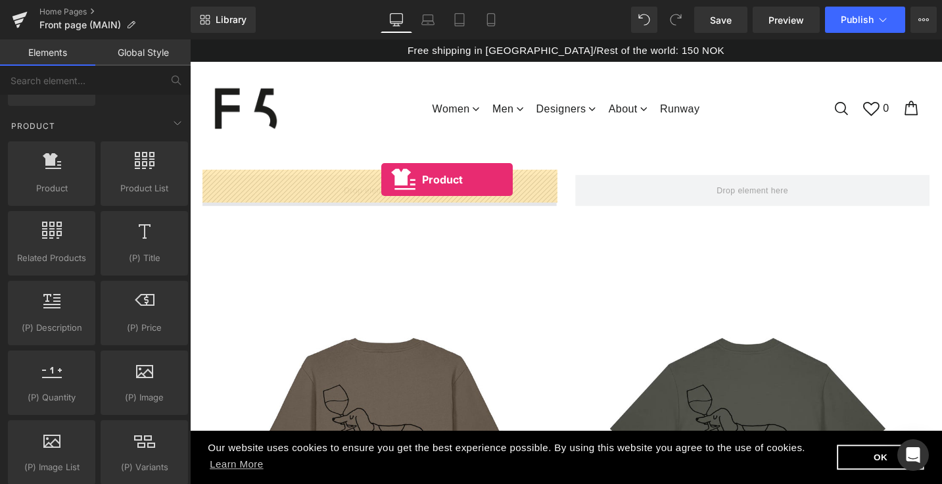
drag, startPoint x: 243, startPoint y: 239, endPoint x: 392, endPoint y: 187, distance: 158.4
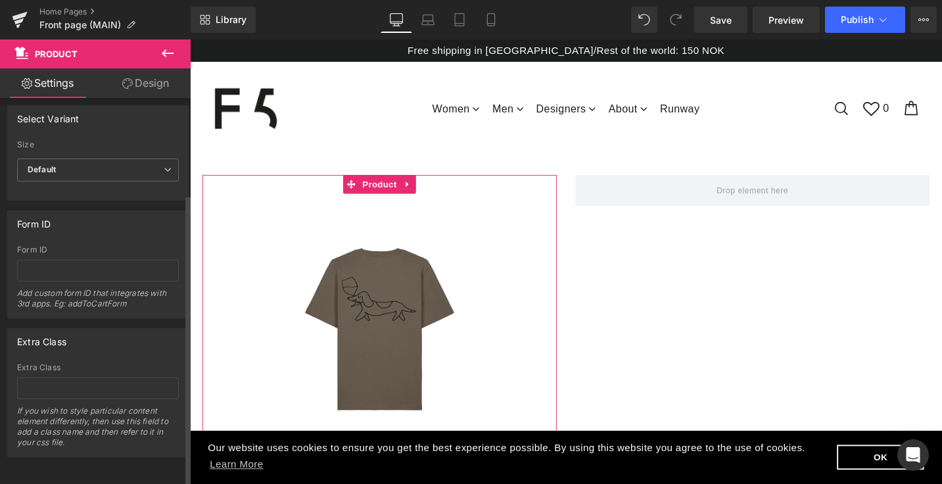
scroll to position [127, 0]
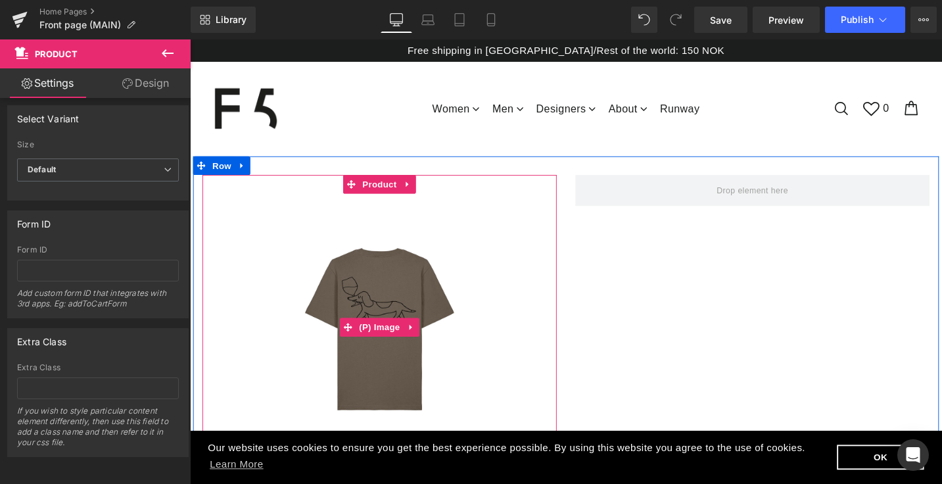
click at [289, 235] on img at bounding box center [390, 343] width 217 height 283
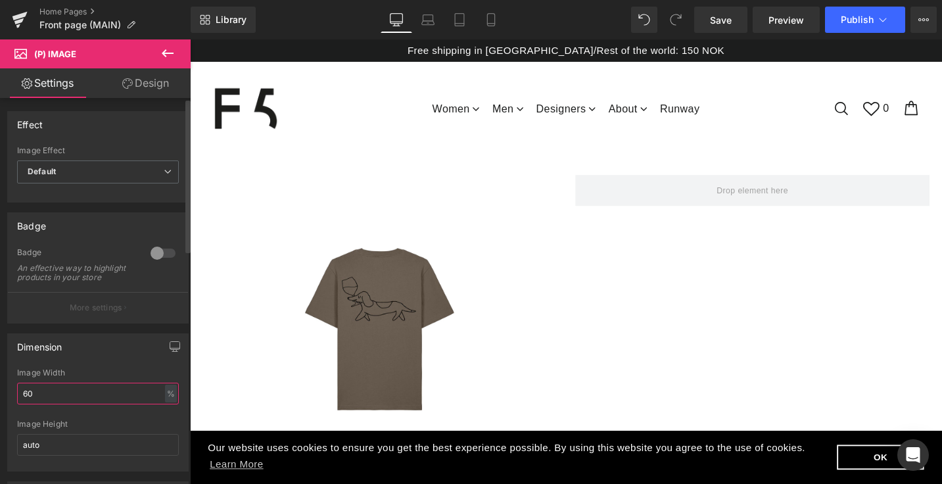
click at [71, 394] on input "60" at bounding box center [98, 394] width 162 height 22
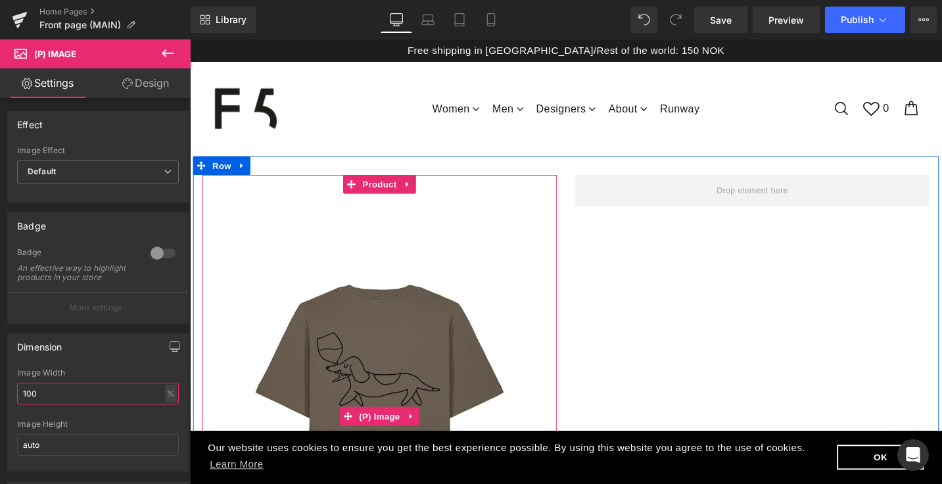
type input "100"
click at [305, 277] on img at bounding box center [391, 437] width 362 height 471
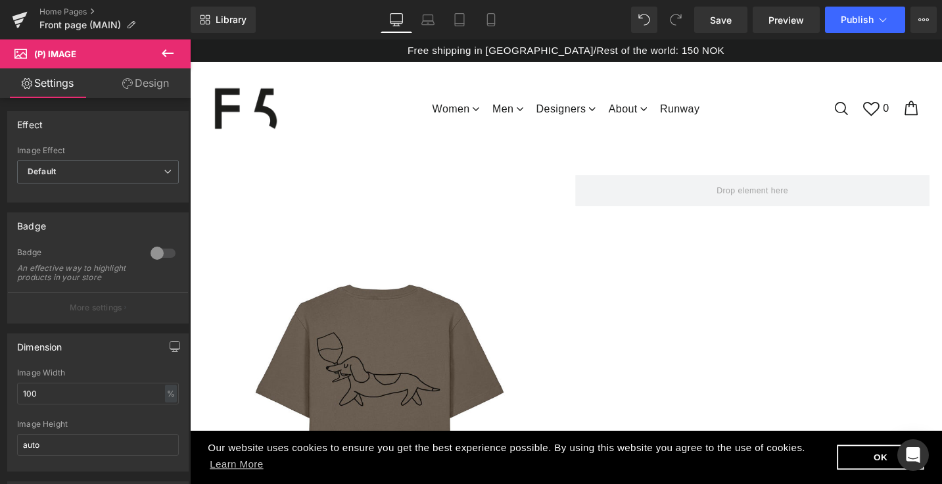
click at [165, 51] on icon at bounding box center [168, 53] width 12 height 8
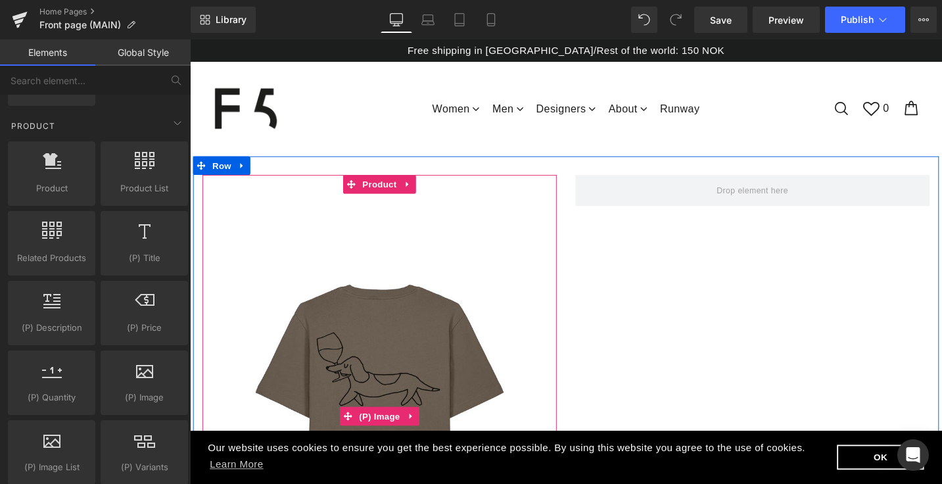
click at [355, 305] on img at bounding box center [391, 437] width 362 height 471
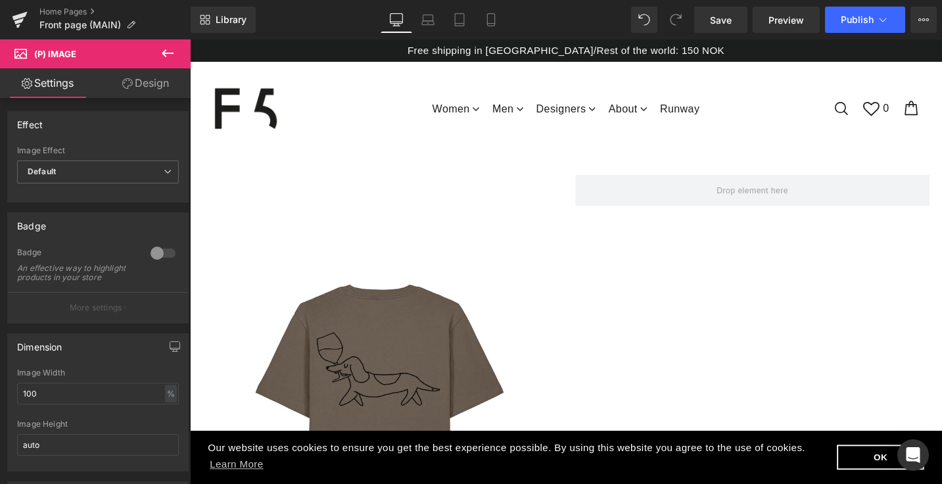
click at [139, 83] on link "Design" at bounding box center [145, 83] width 95 height 30
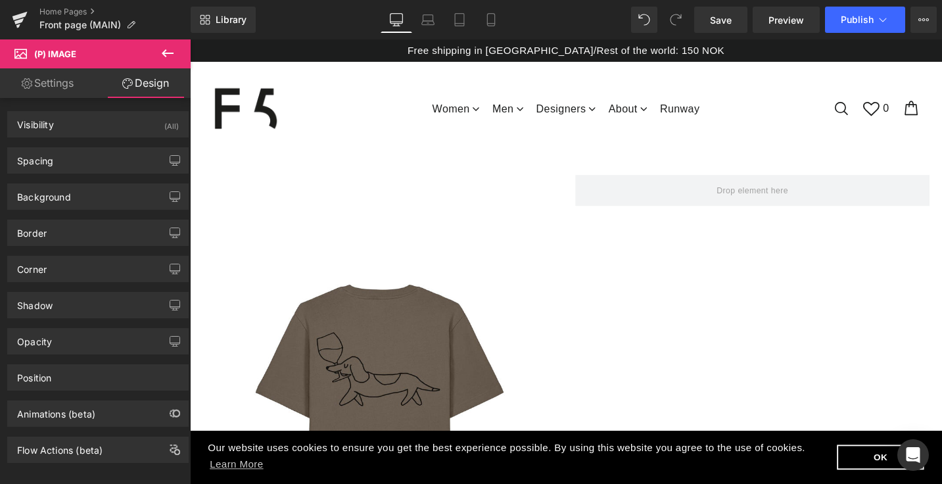
click at [61, 82] on link "Settings" at bounding box center [47, 83] width 95 height 30
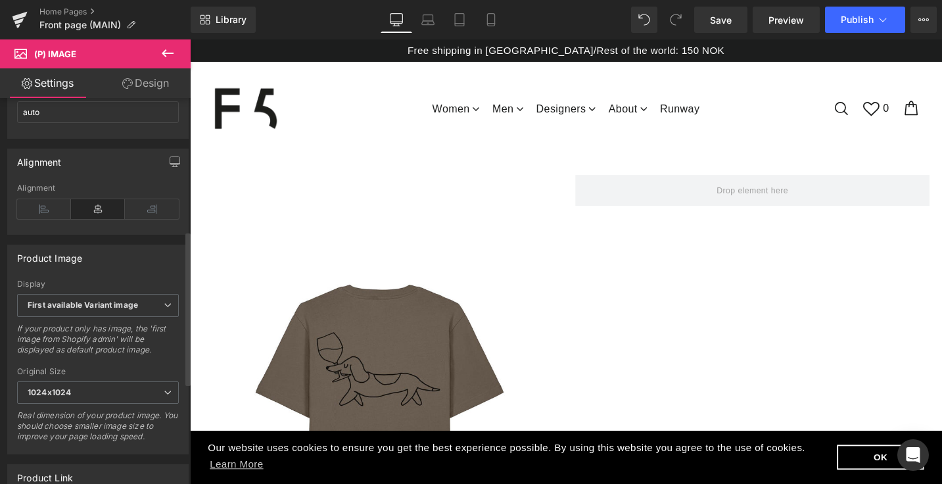
scroll to position [0, 0]
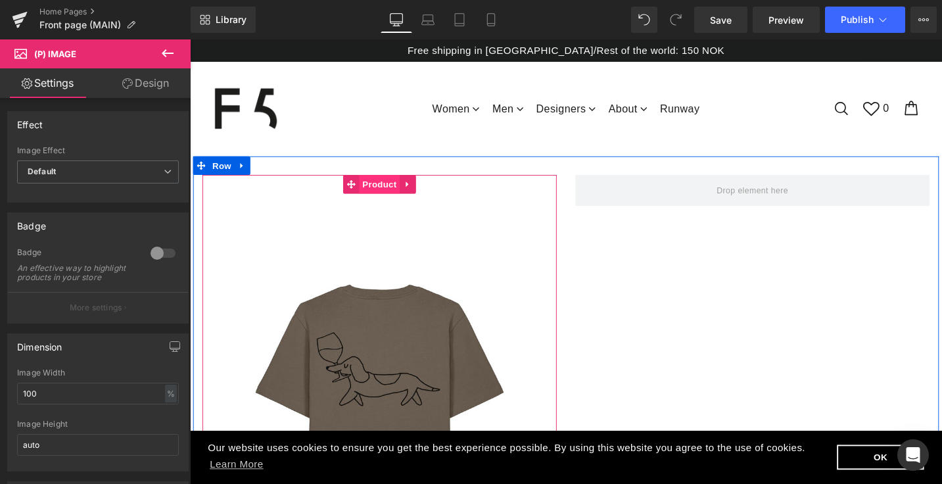
click at [390, 187] on span "Product" at bounding box center [390, 193] width 43 height 20
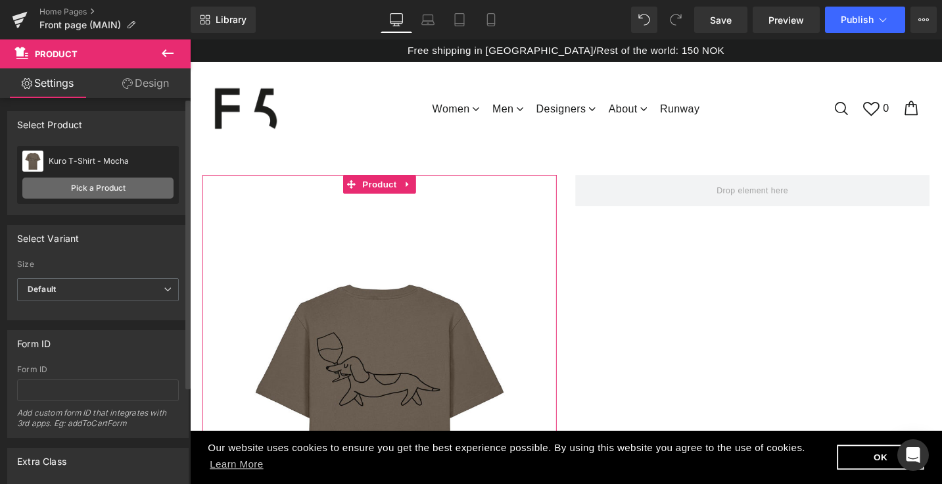
click at [122, 185] on link "Pick a Product" at bounding box center [97, 187] width 151 height 21
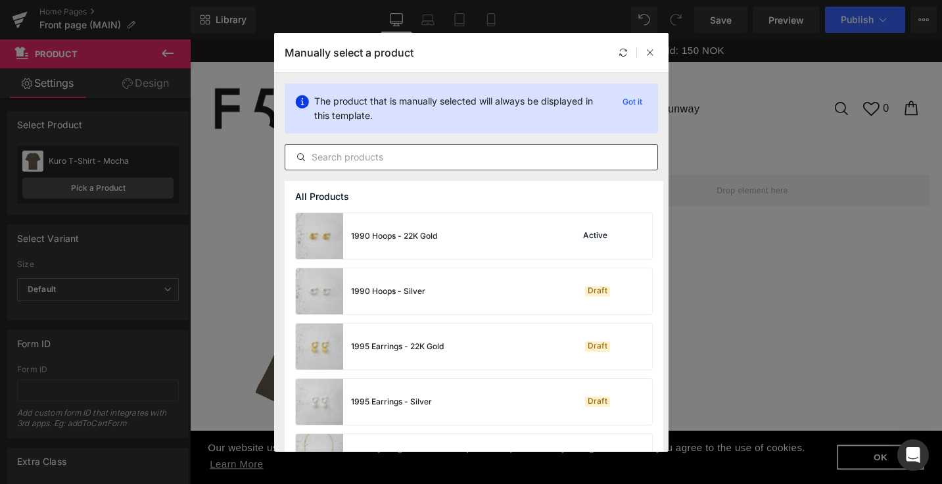
click at [403, 153] on input "text" at bounding box center [471, 157] width 372 height 16
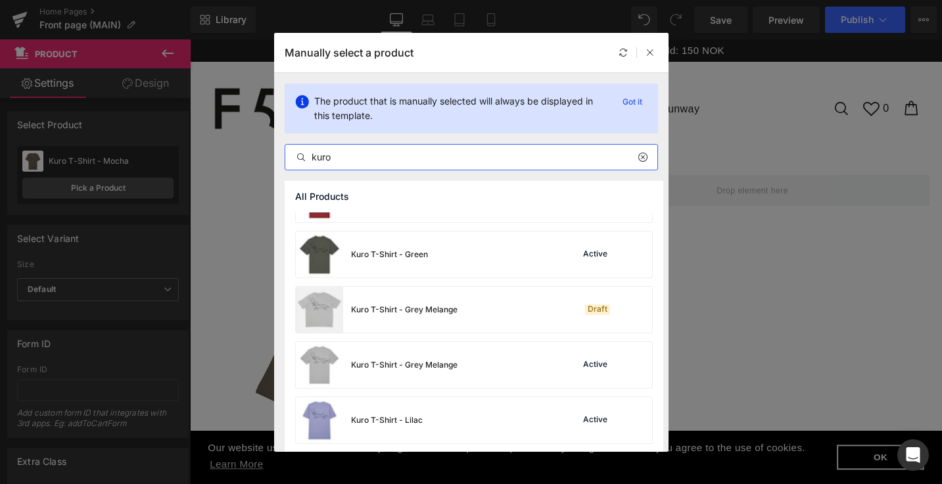
scroll to position [322, 0]
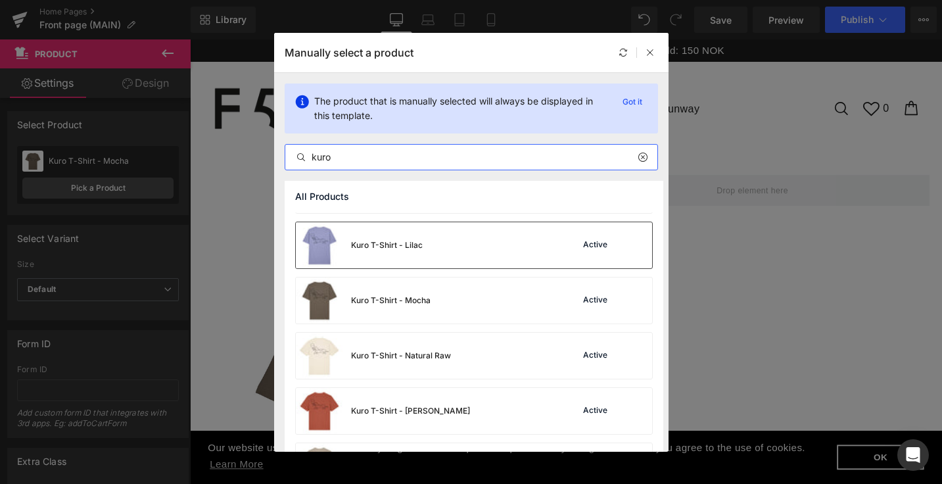
type input "kuro"
click at [392, 252] on div "Kuro T-Shirt - Lilac" at bounding box center [359, 245] width 127 height 46
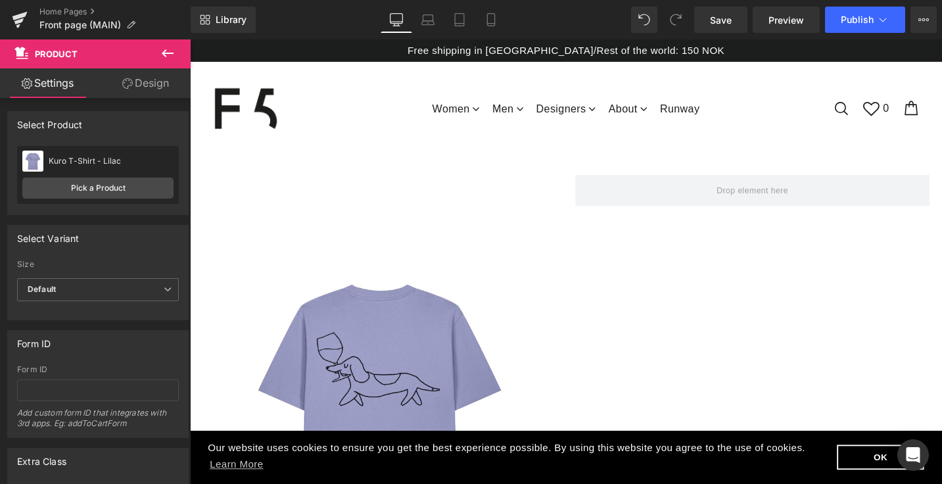
click at [160, 58] on icon at bounding box center [168, 53] width 16 height 16
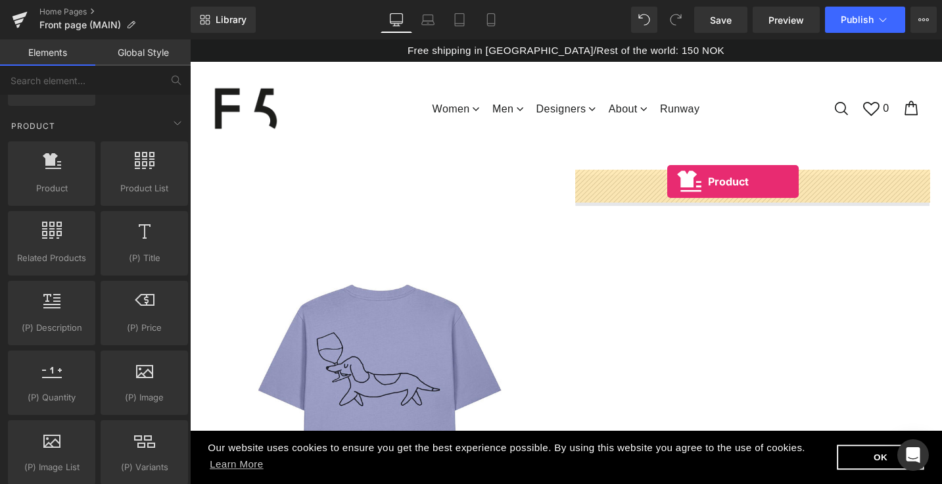
drag, startPoint x: 240, startPoint y: 212, endPoint x: 695, endPoint y: 189, distance: 455.4
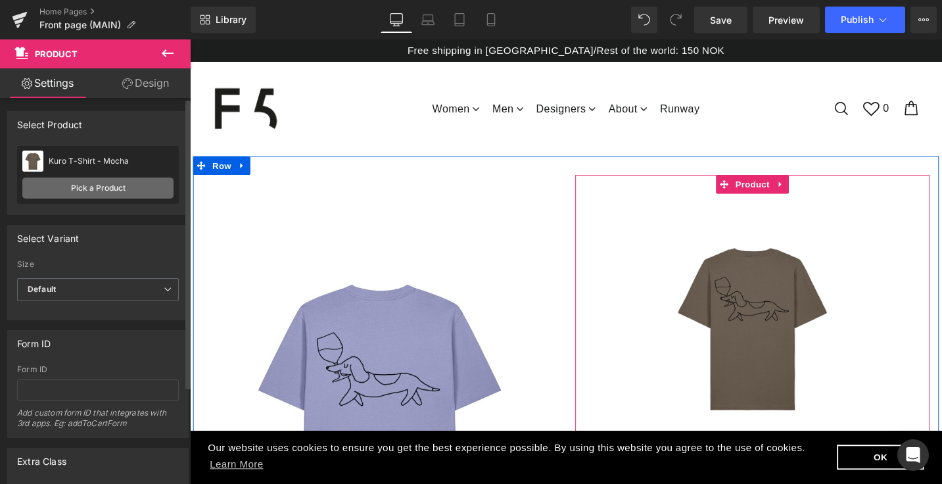
click at [80, 189] on link "Pick a Product" at bounding box center [97, 187] width 151 height 21
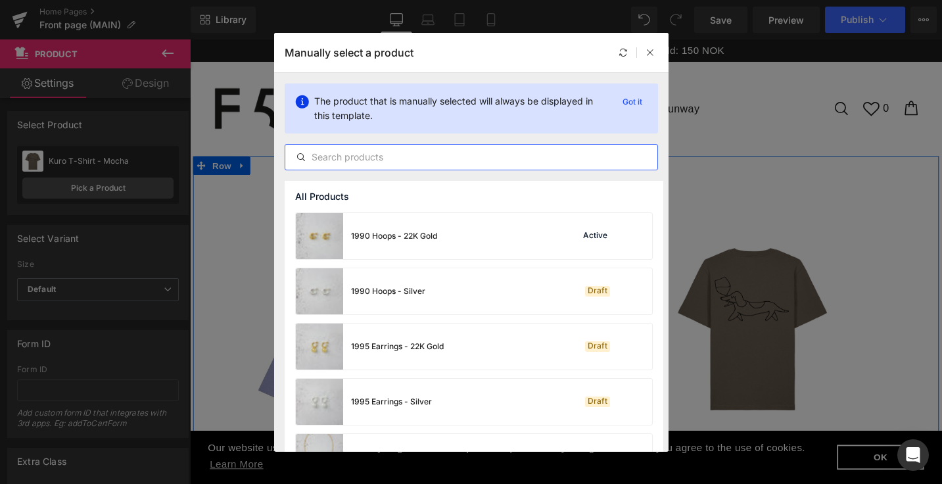
click at [422, 150] on input "text" at bounding box center [471, 157] width 372 height 16
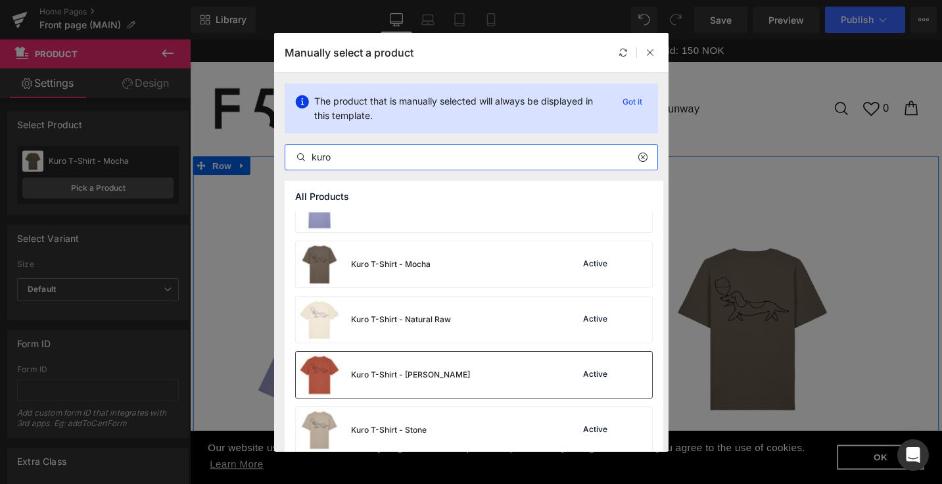
scroll to position [464, 0]
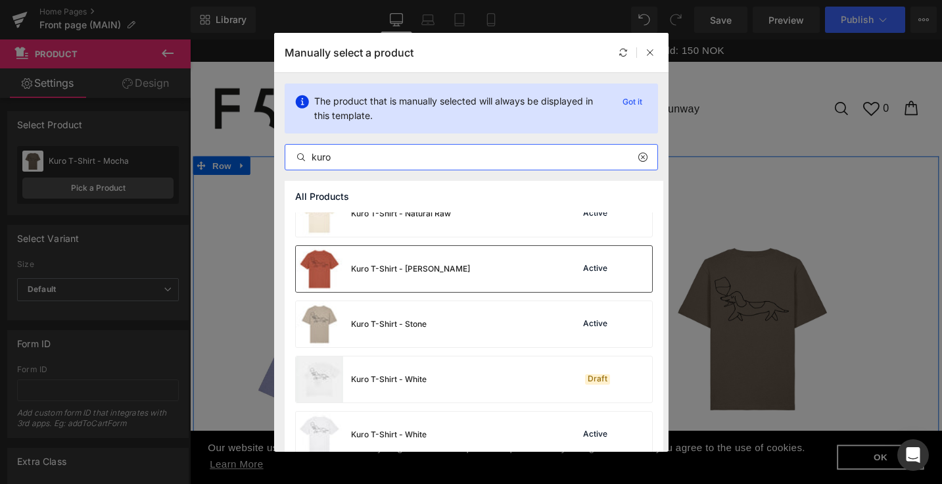
type input "kuro"
click at [390, 271] on div "Kuro T-Shirt - [PERSON_NAME]" at bounding box center [410, 269] width 119 height 12
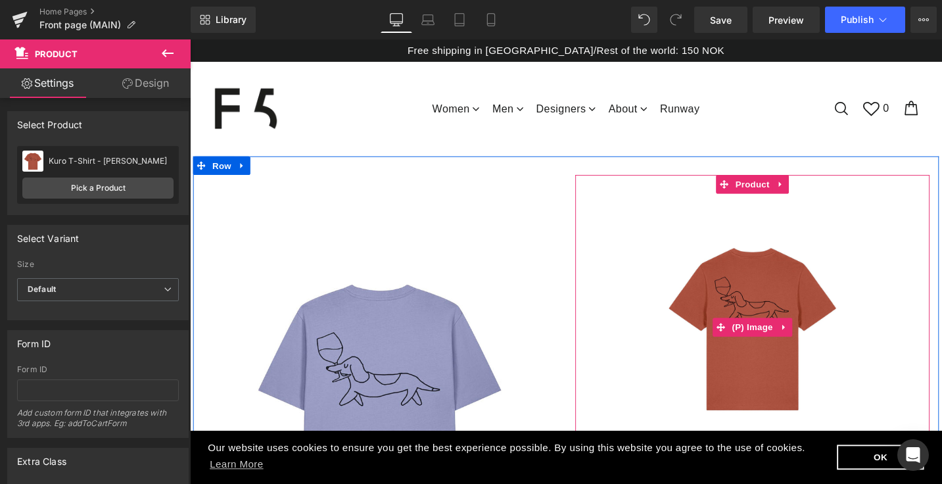
click at [770, 233] on img at bounding box center [784, 343] width 217 height 283
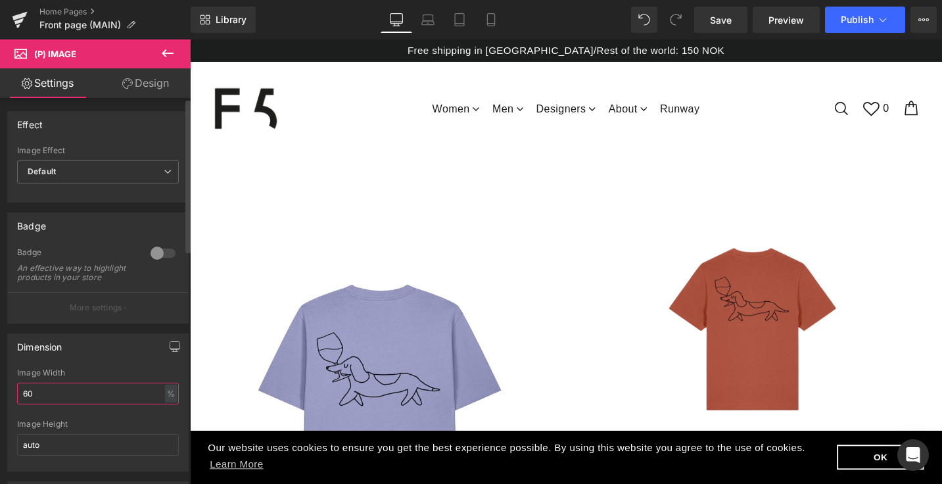
click at [108, 400] on input "60" at bounding box center [98, 394] width 162 height 22
type input "100"
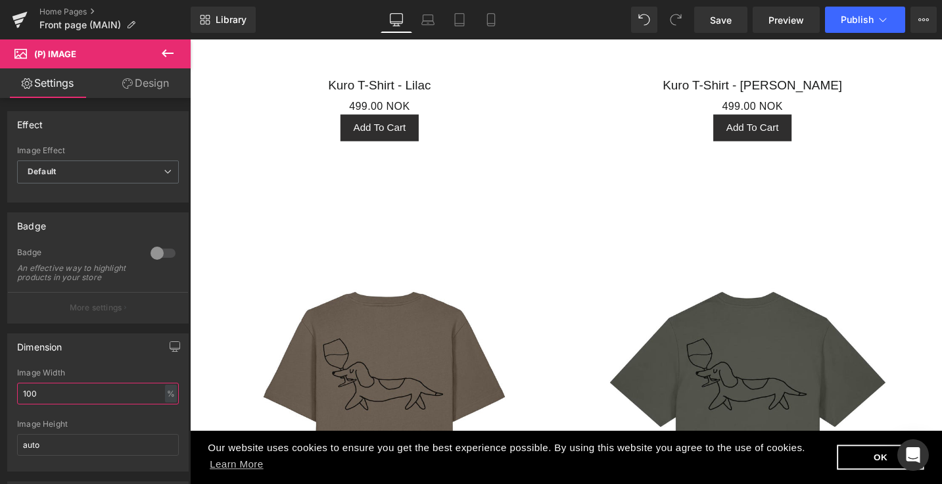
scroll to position [561, 0]
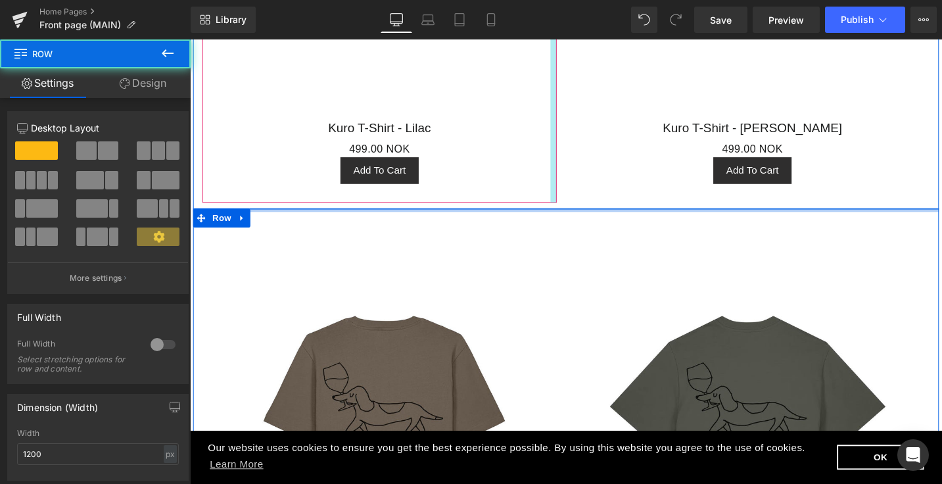
drag, startPoint x: 577, startPoint y: 229, endPoint x: 576, endPoint y: 203, distance: 26.3
click at [576, 203] on div "Sale Off (P) Image Kuro T-Shirt - Lilac (P) Title 0 NOK 499.00 NOK (P) Price Ad…" at bounding box center [587, 292] width 795 height 1381
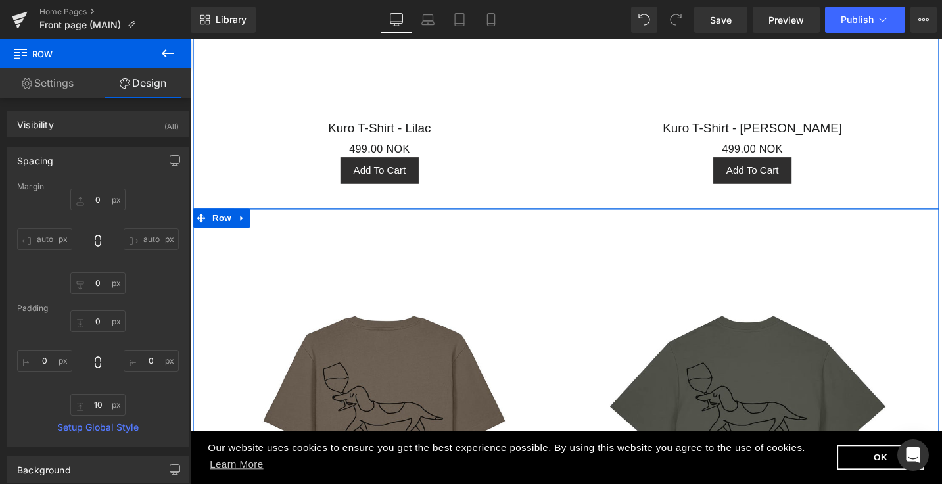
click at [614, 137] on h3 "Kuro T-Shirt - [PERSON_NAME]" at bounding box center [785, 129] width 362 height 35
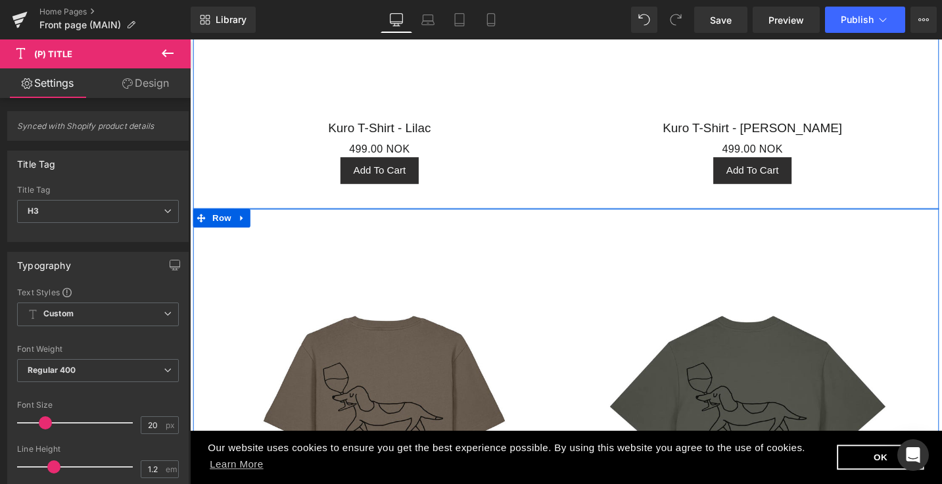
click at [190, 39] on div at bounding box center [190, 39] width 0 height 0
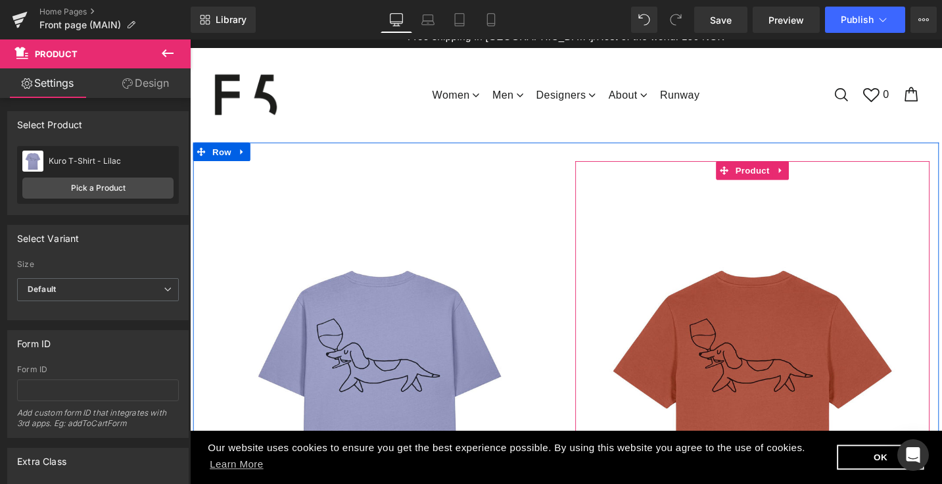
scroll to position [0, 0]
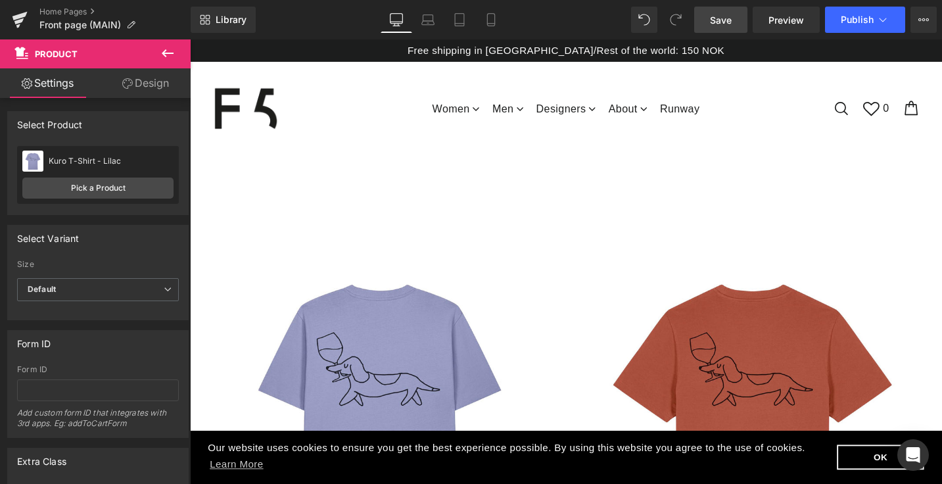
click at [721, 24] on span "Save" at bounding box center [721, 20] width 22 height 14
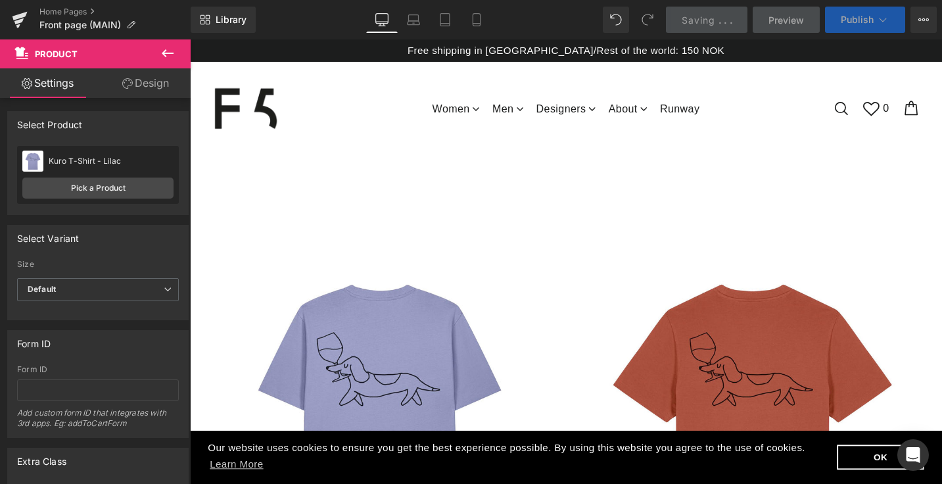
click at [852, 19] on span "Publish" at bounding box center [857, 19] width 33 height 11
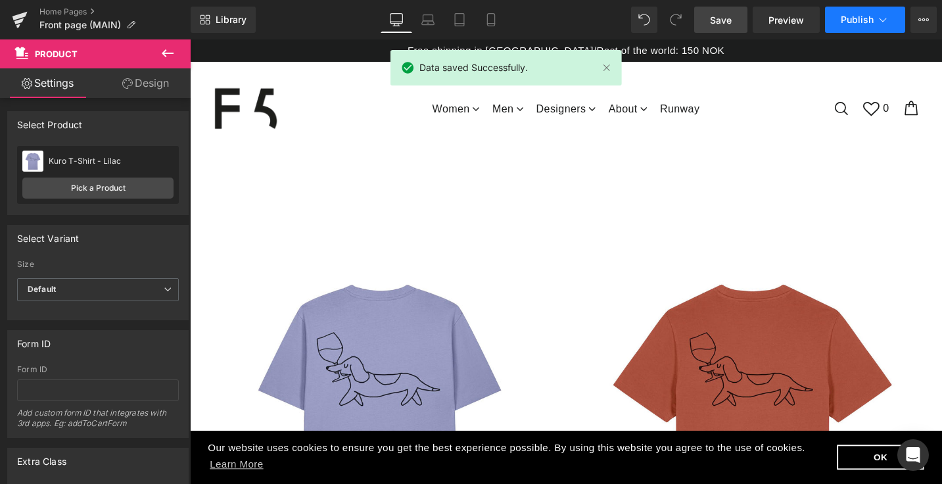
click at [848, 19] on span "Publish" at bounding box center [857, 19] width 33 height 11
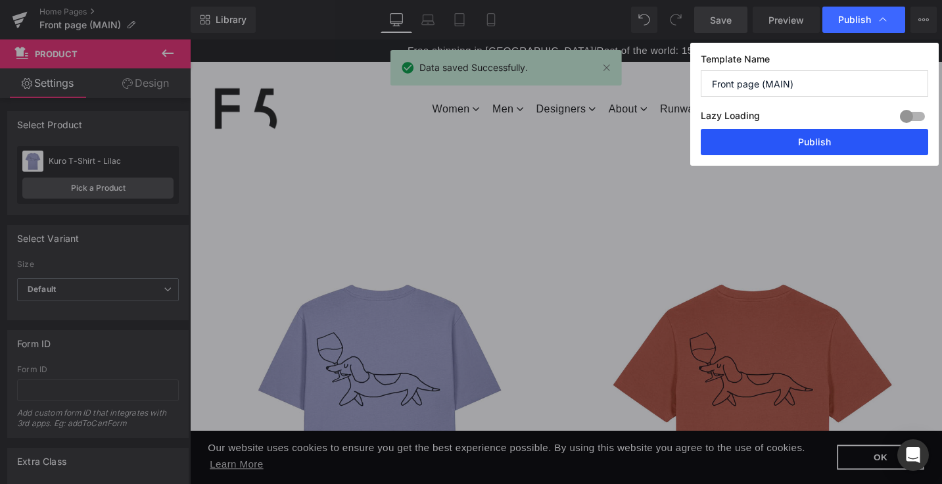
click at [812, 148] on button "Publish" at bounding box center [814, 142] width 227 height 26
